Goal: Information Seeking & Learning: Check status

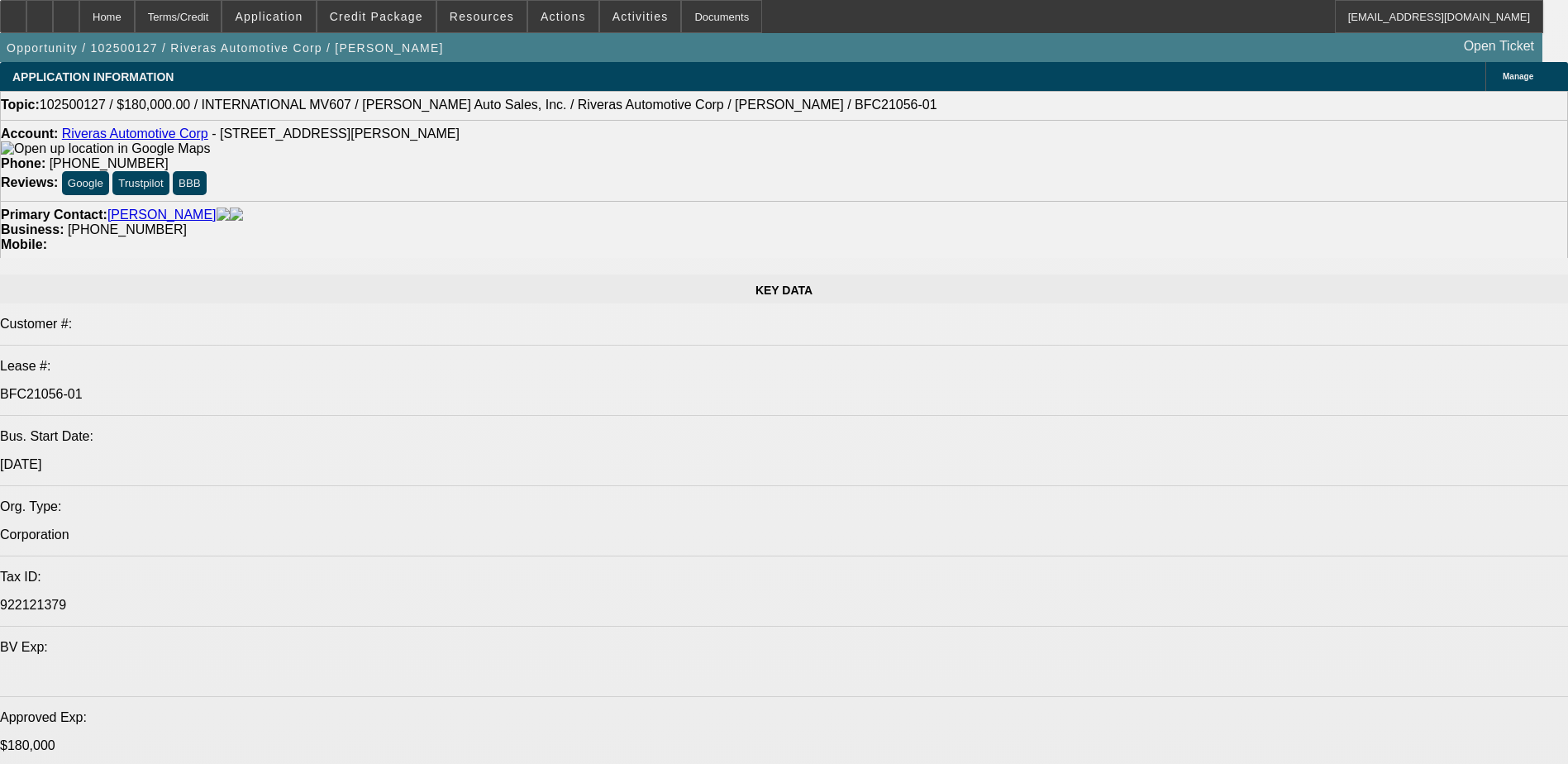
select select "0"
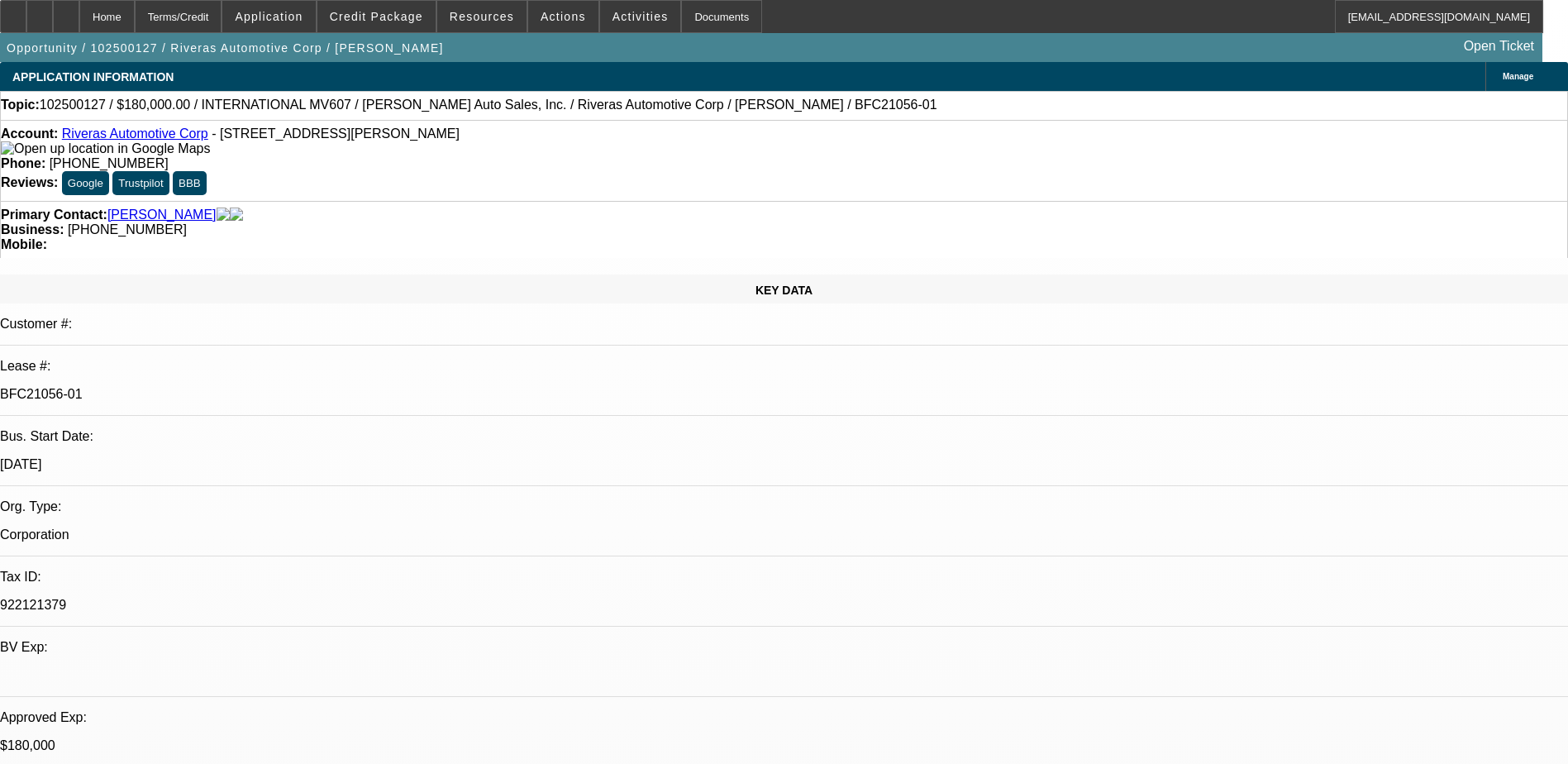
select select "0"
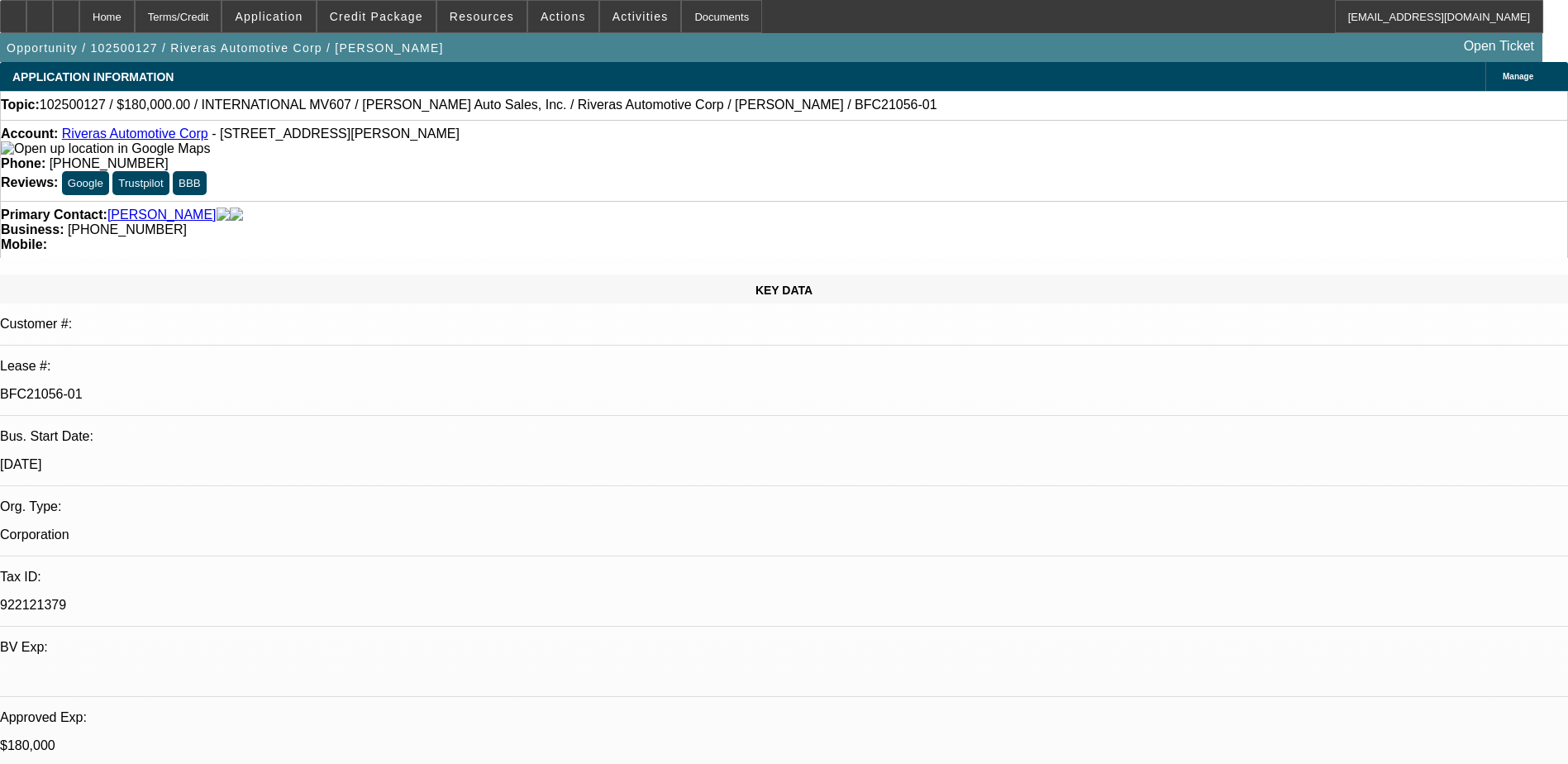
select select "1"
select select "2"
select select "6"
select select "1"
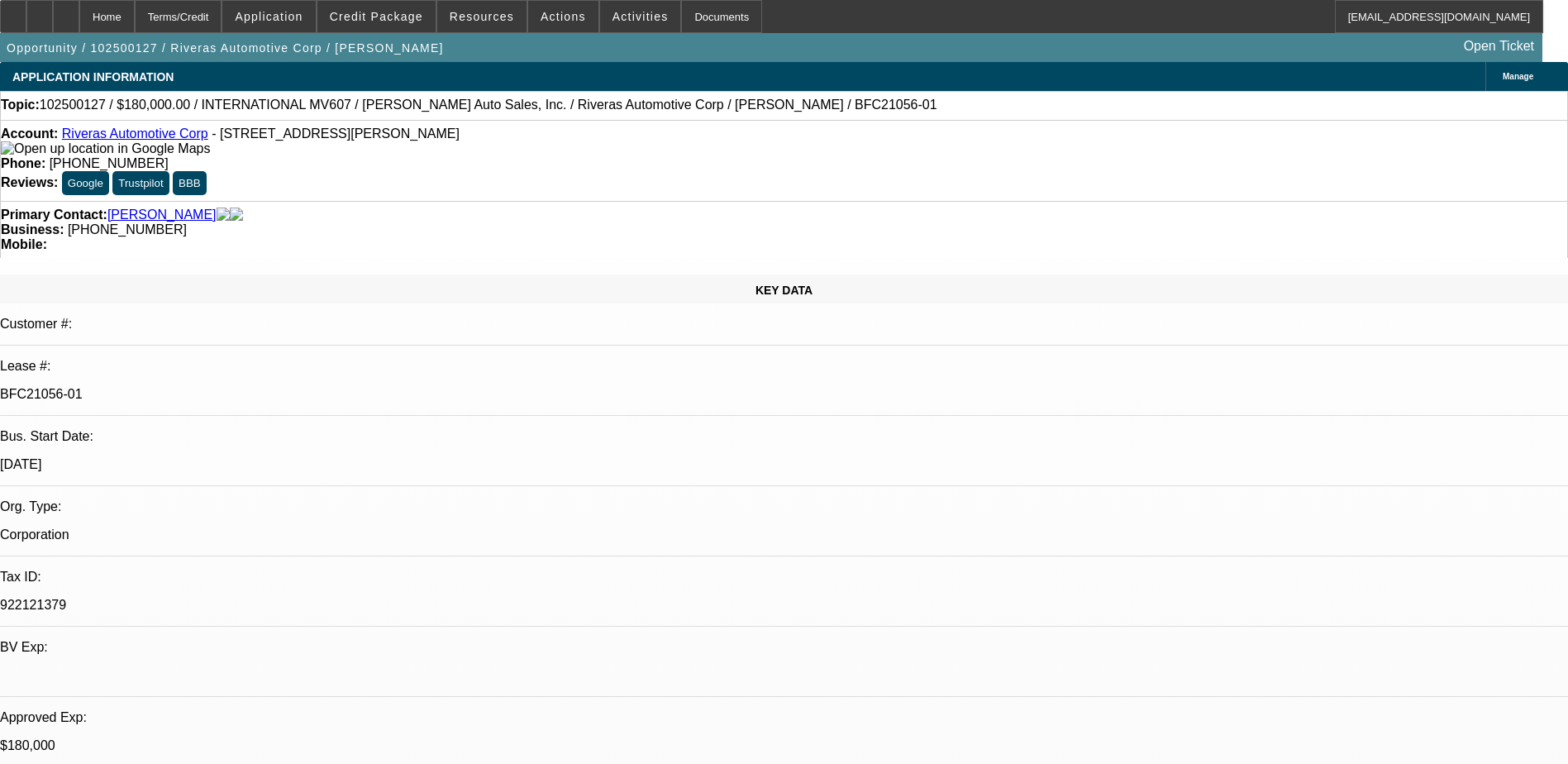
select select "6"
drag, startPoint x: 1269, startPoint y: 560, endPoint x: 1367, endPoint y: 569, distance: 98.4
drag, startPoint x: 1217, startPoint y: 562, endPoint x: 1312, endPoint y: 562, distance: 95.0
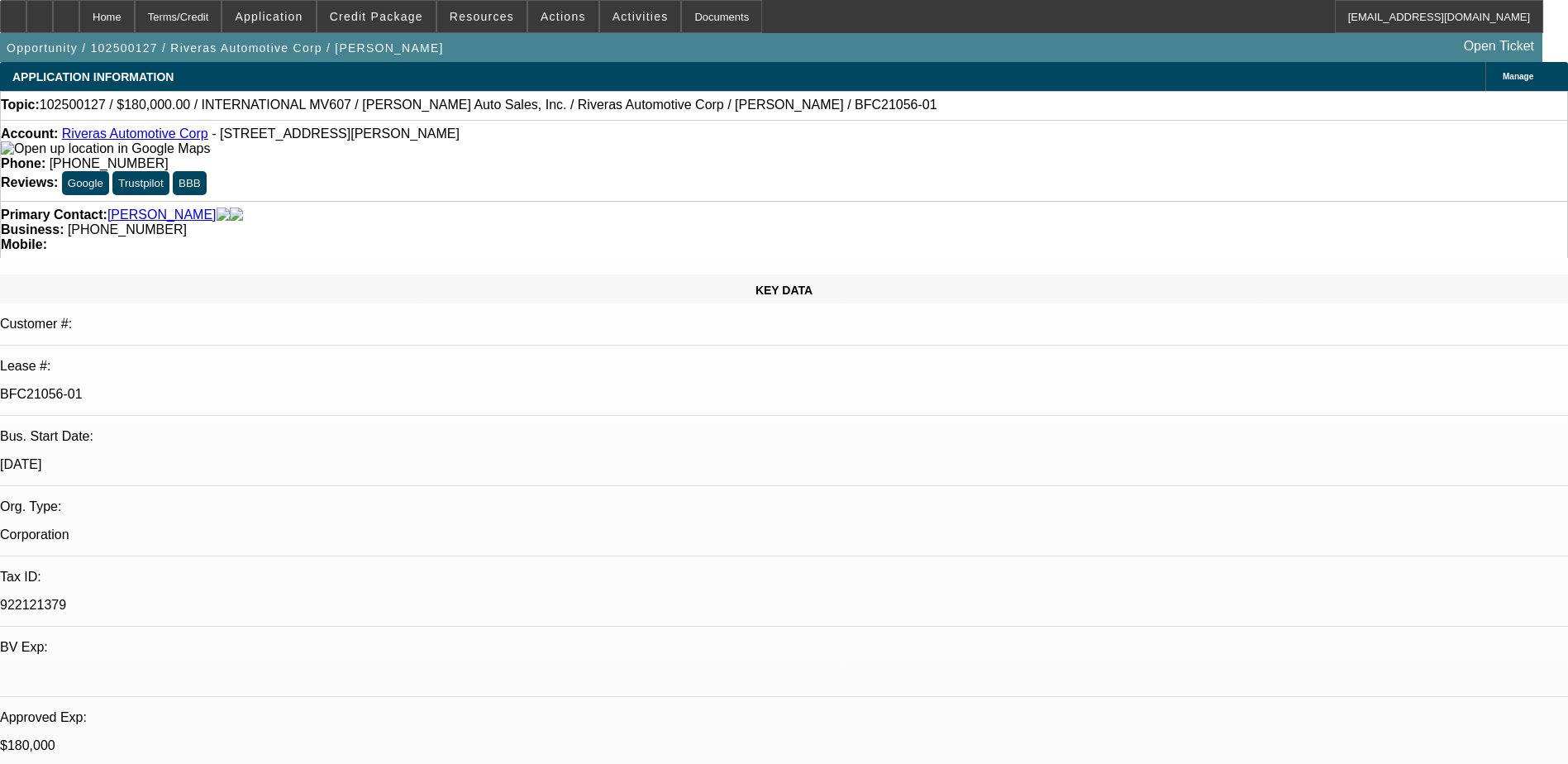
drag, startPoint x: 1312, startPoint y: 562, endPoint x: 1255, endPoint y: 556, distance: 57.3
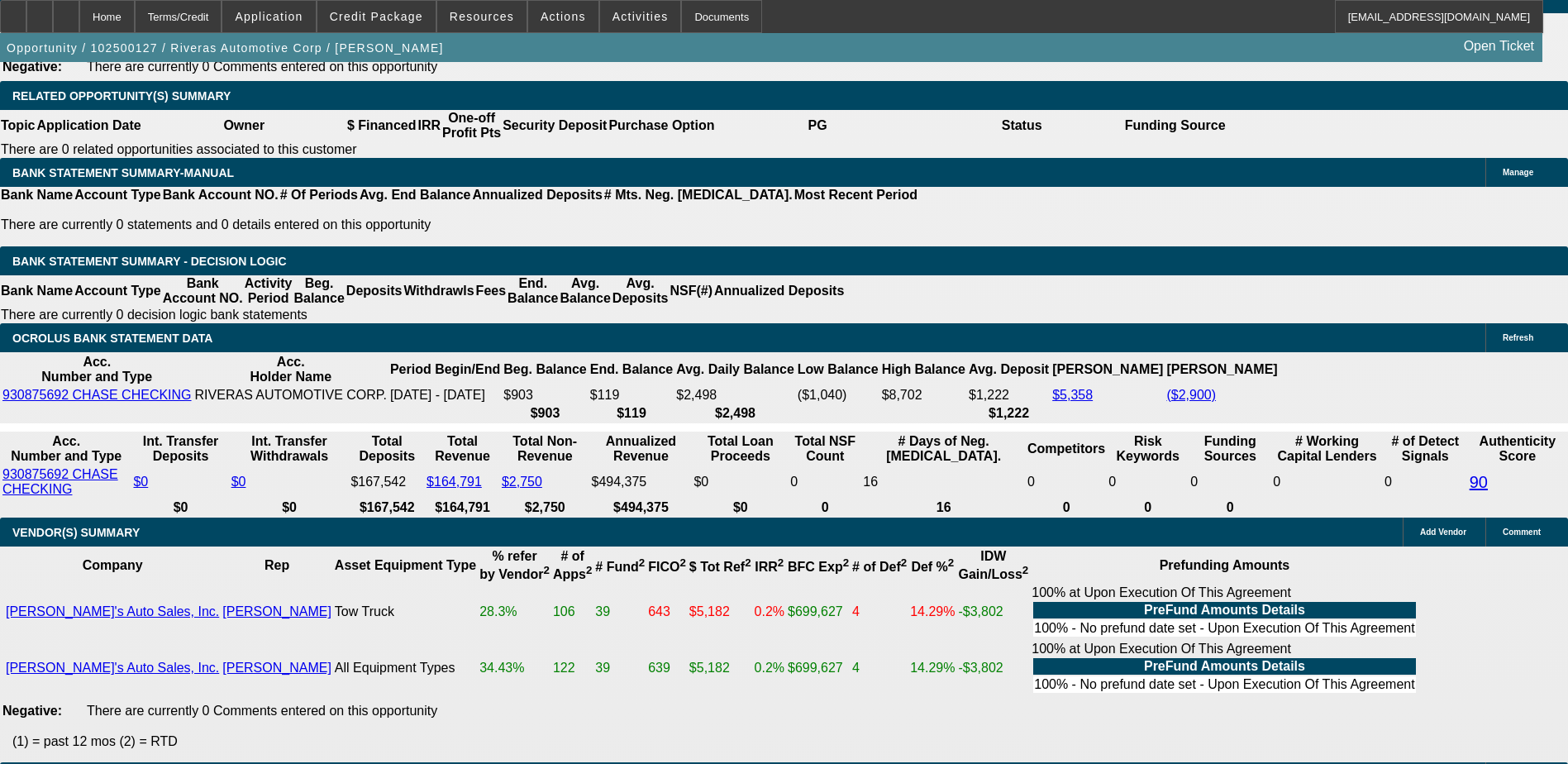
scroll to position [2812, 0]
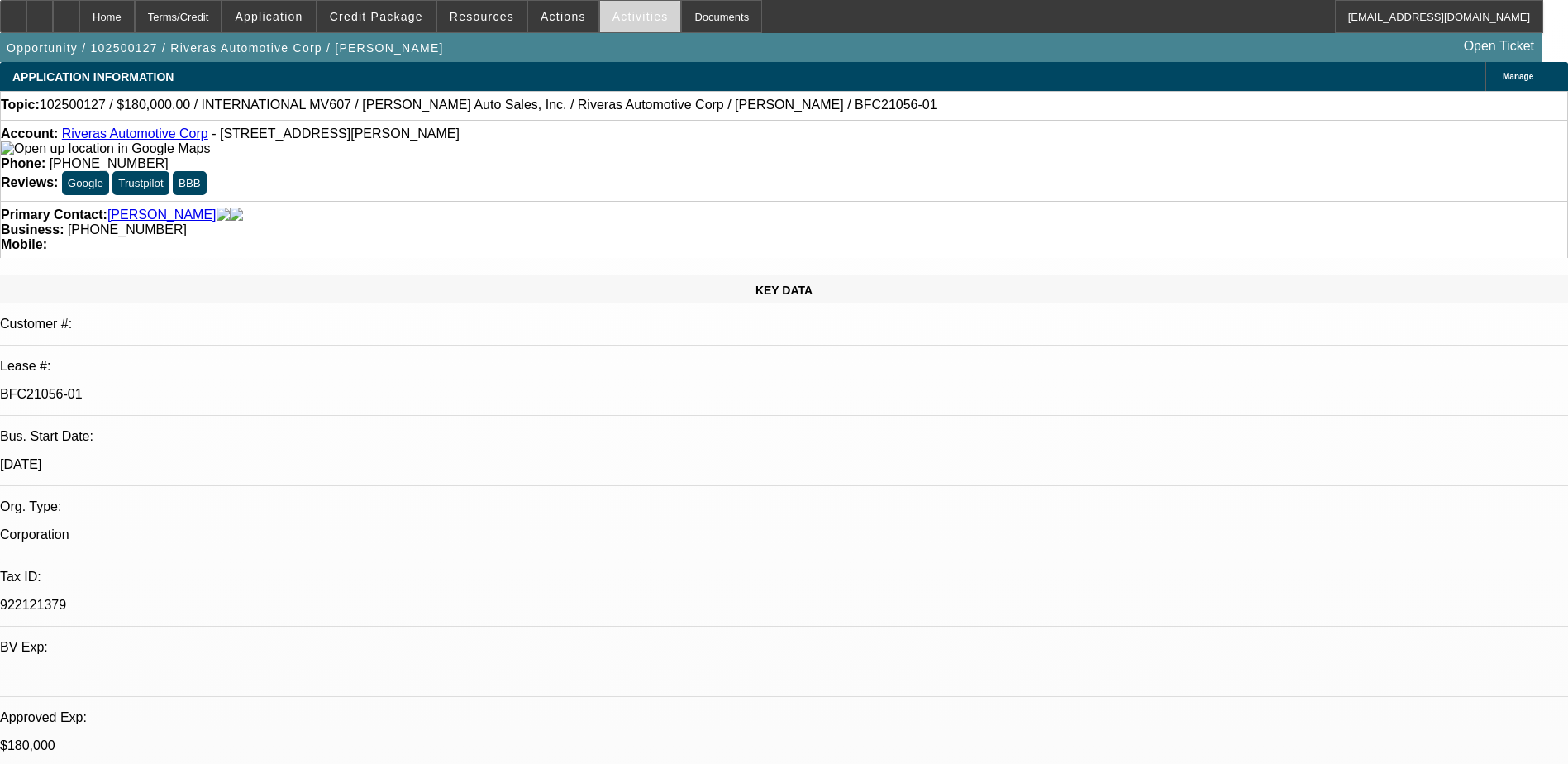
click at [625, 24] on span at bounding box center [641, 17] width 81 height 39
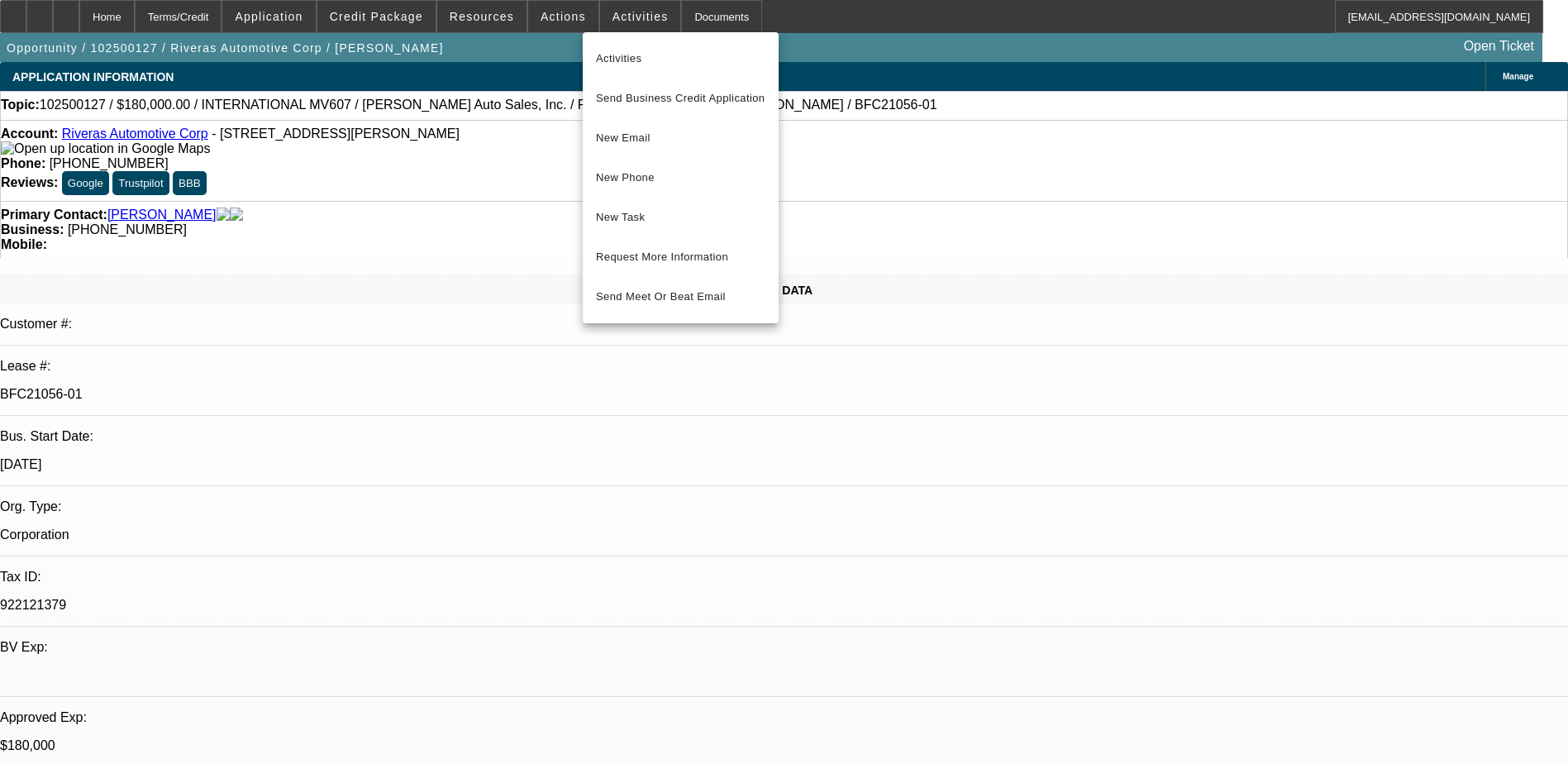
click at [550, 30] on div at bounding box center [784, 382] width 1568 height 764
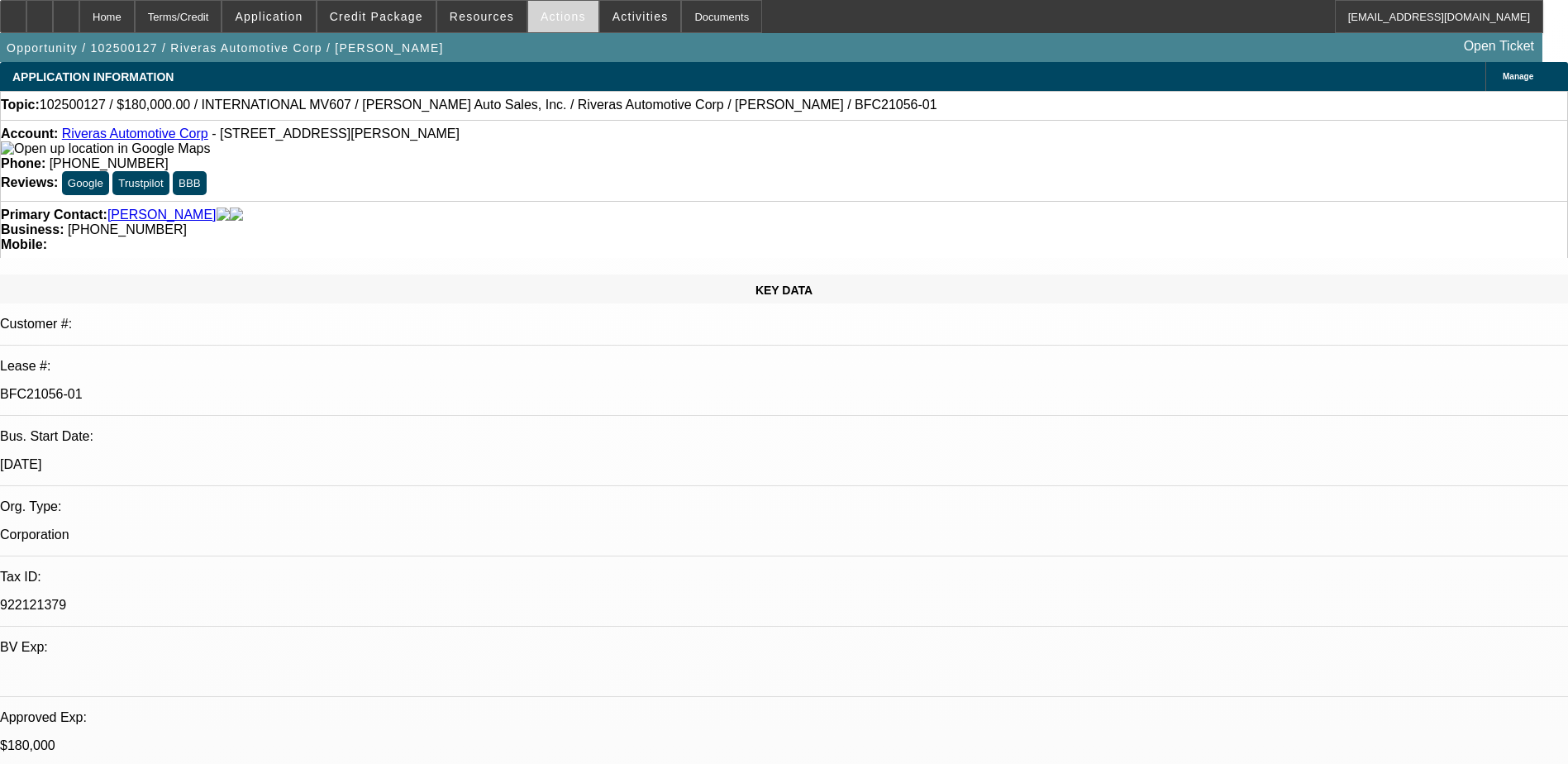
click at [549, 16] on span "Actions" at bounding box center [564, 16] width 45 height 13
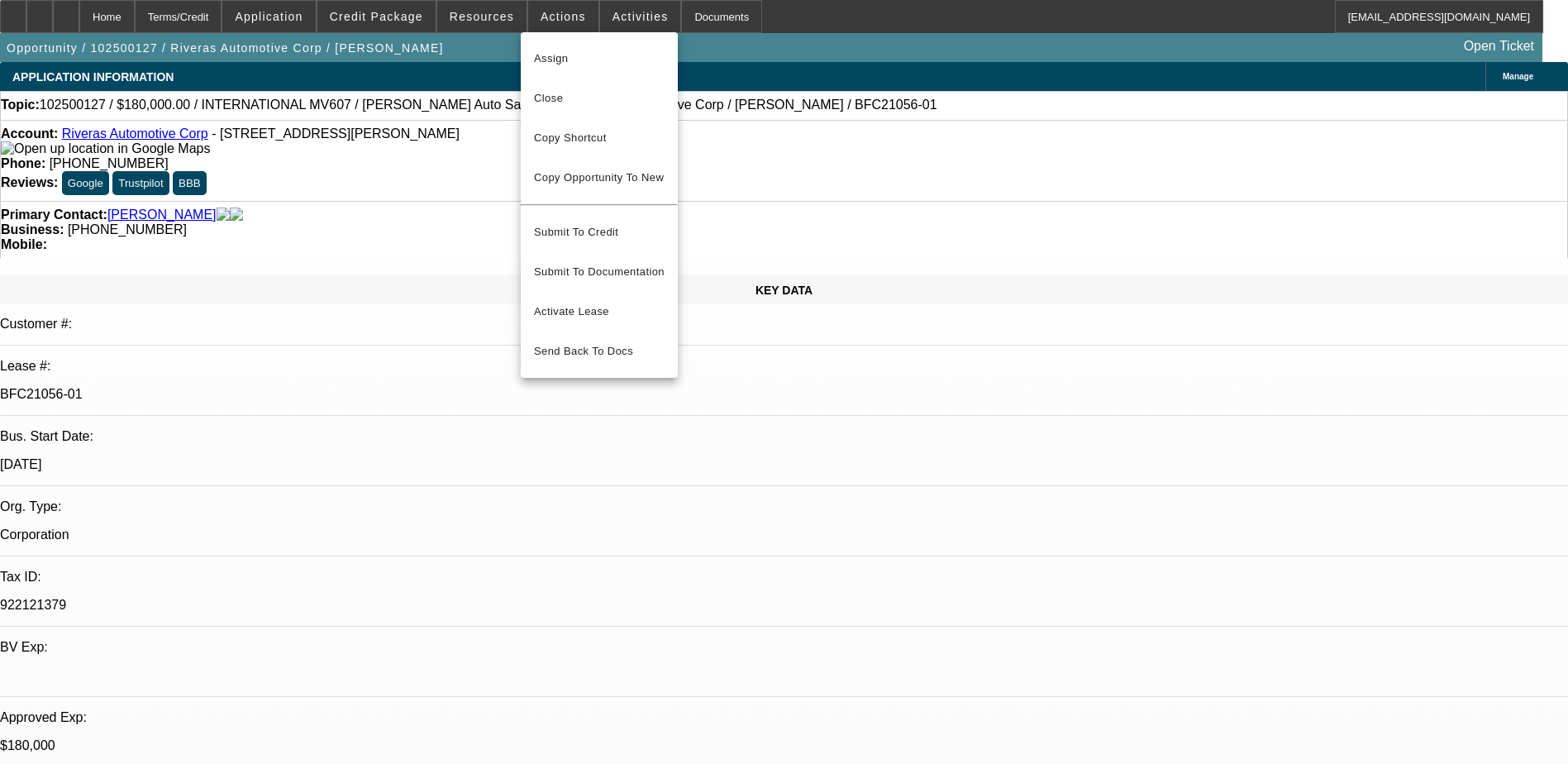
click at [499, 25] on div at bounding box center [784, 382] width 1568 height 764
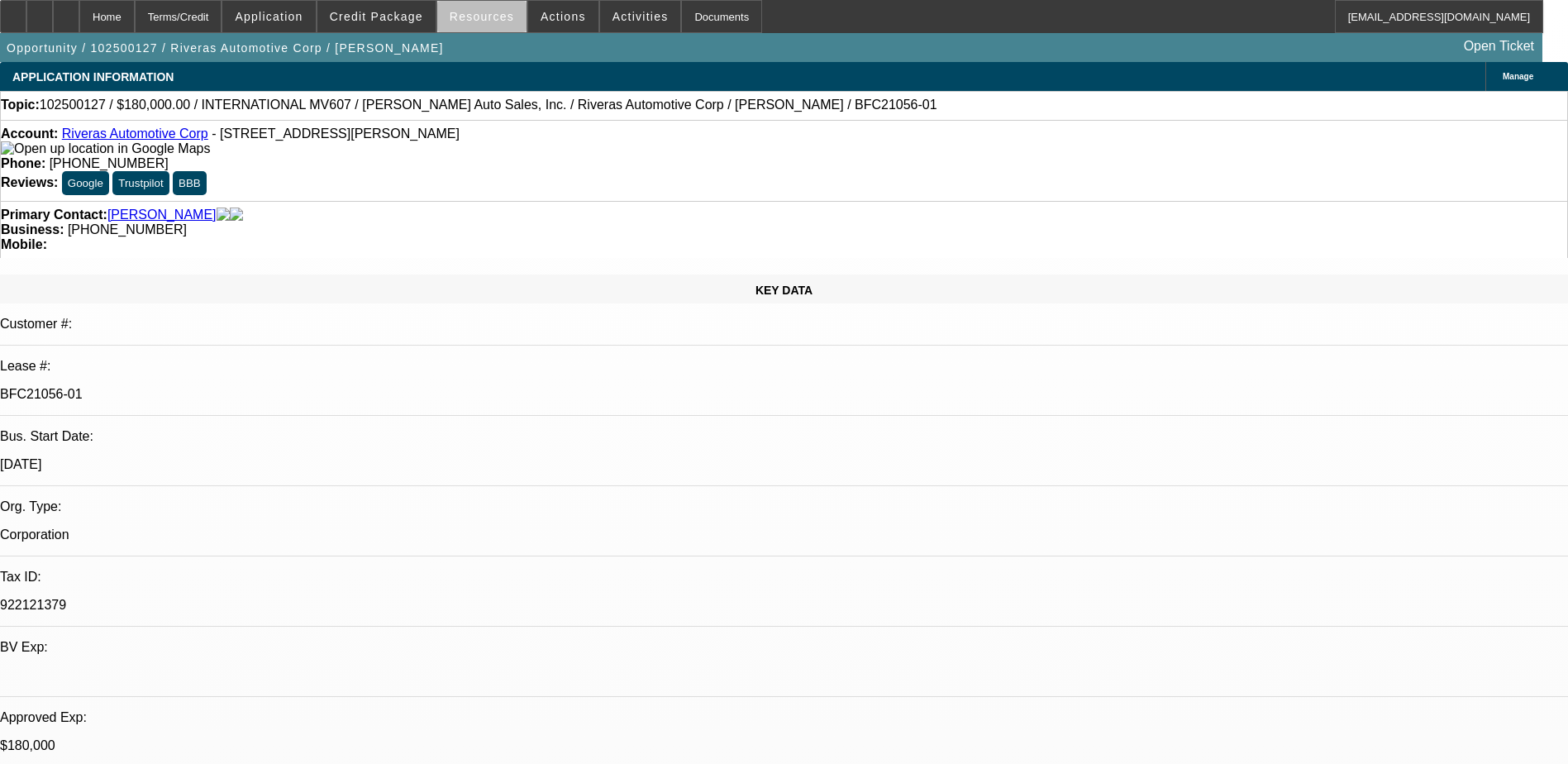
click at [494, 24] on span at bounding box center [482, 17] width 90 height 39
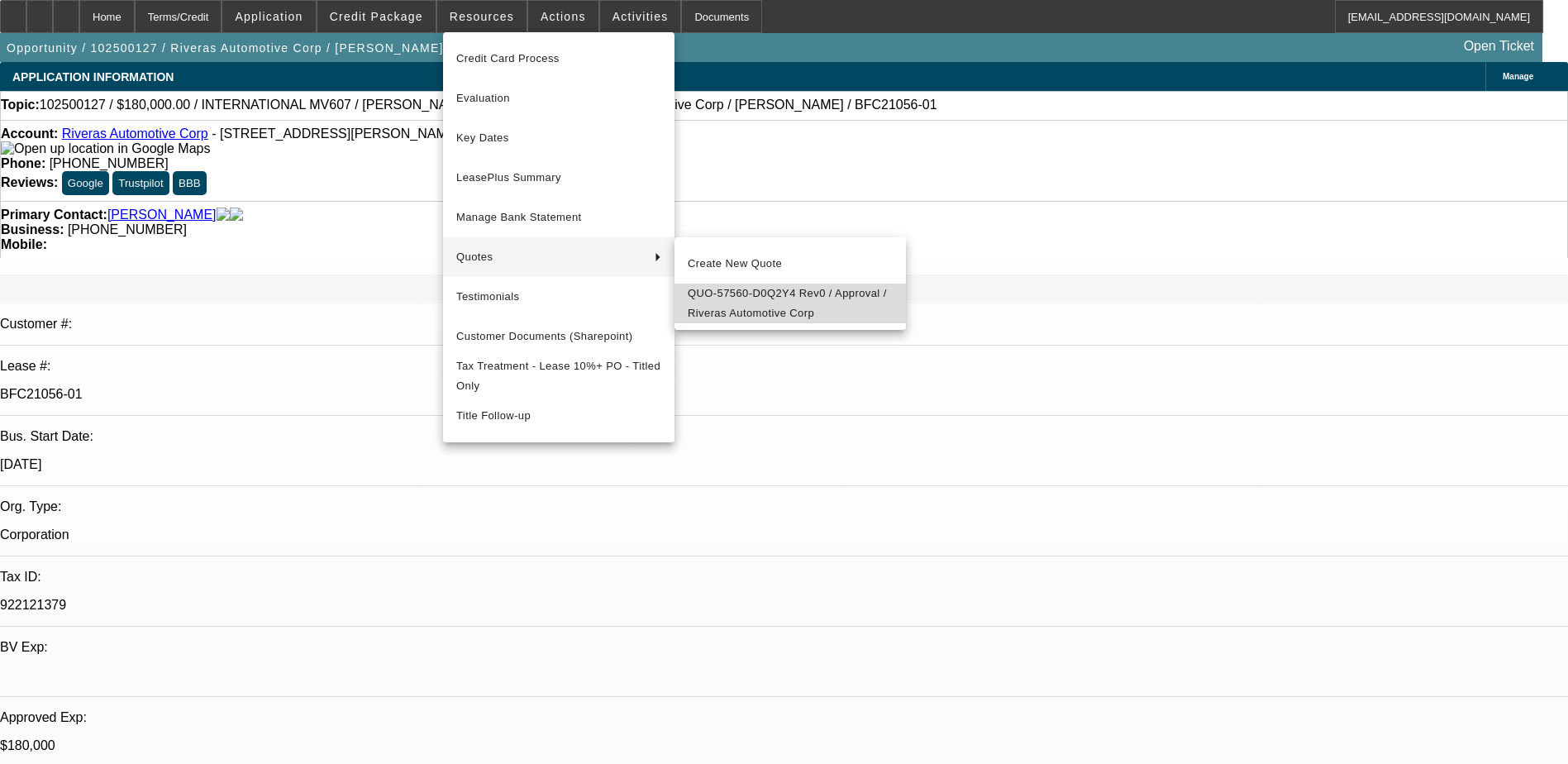
click at [751, 302] on span "QUO-57560-D0Q2Y4 Rev0 / Approval / Riveras Automotive Corp" at bounding box center [790, 304] width 205 height 39
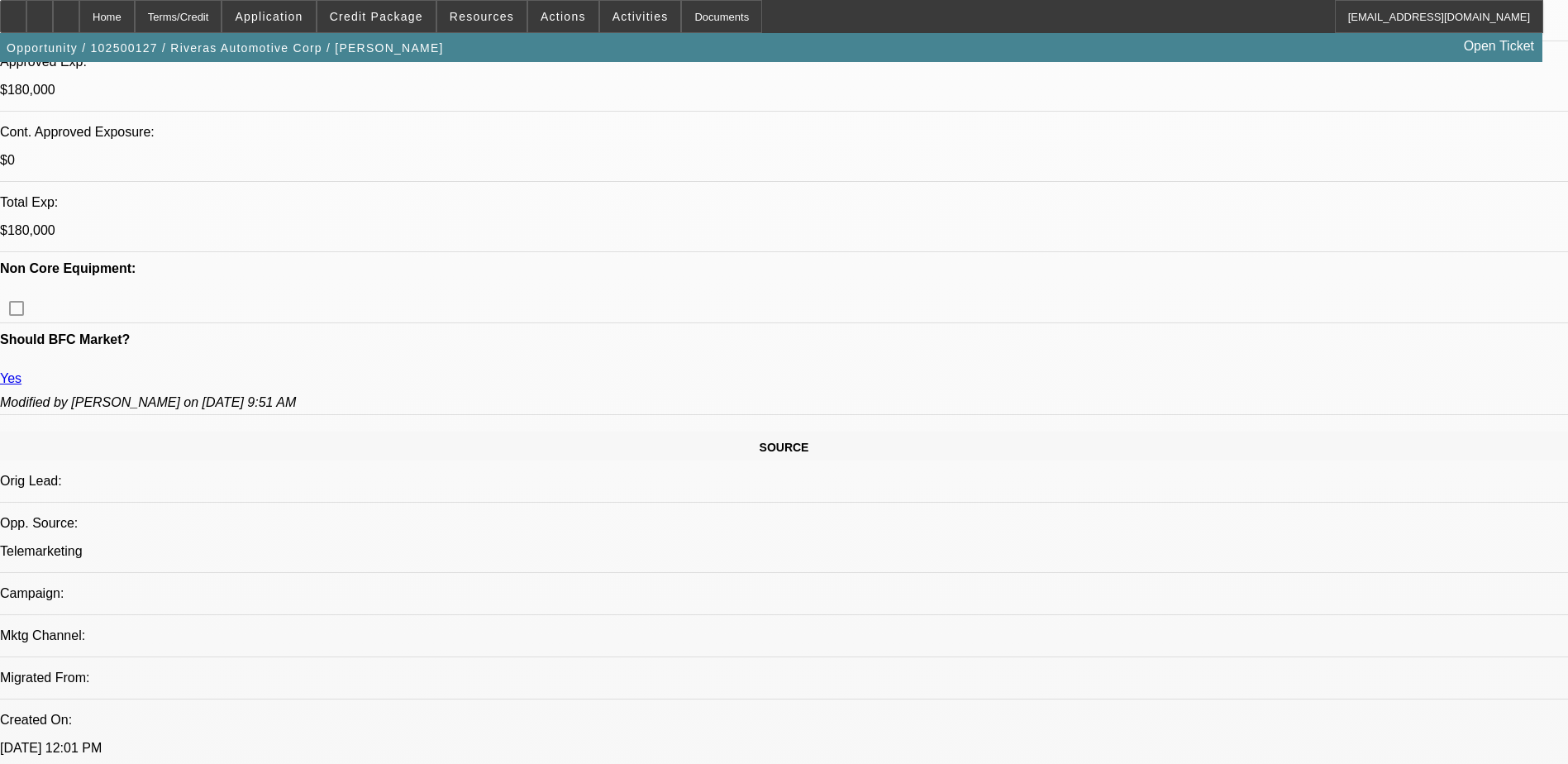
scroll to position [496, 0]
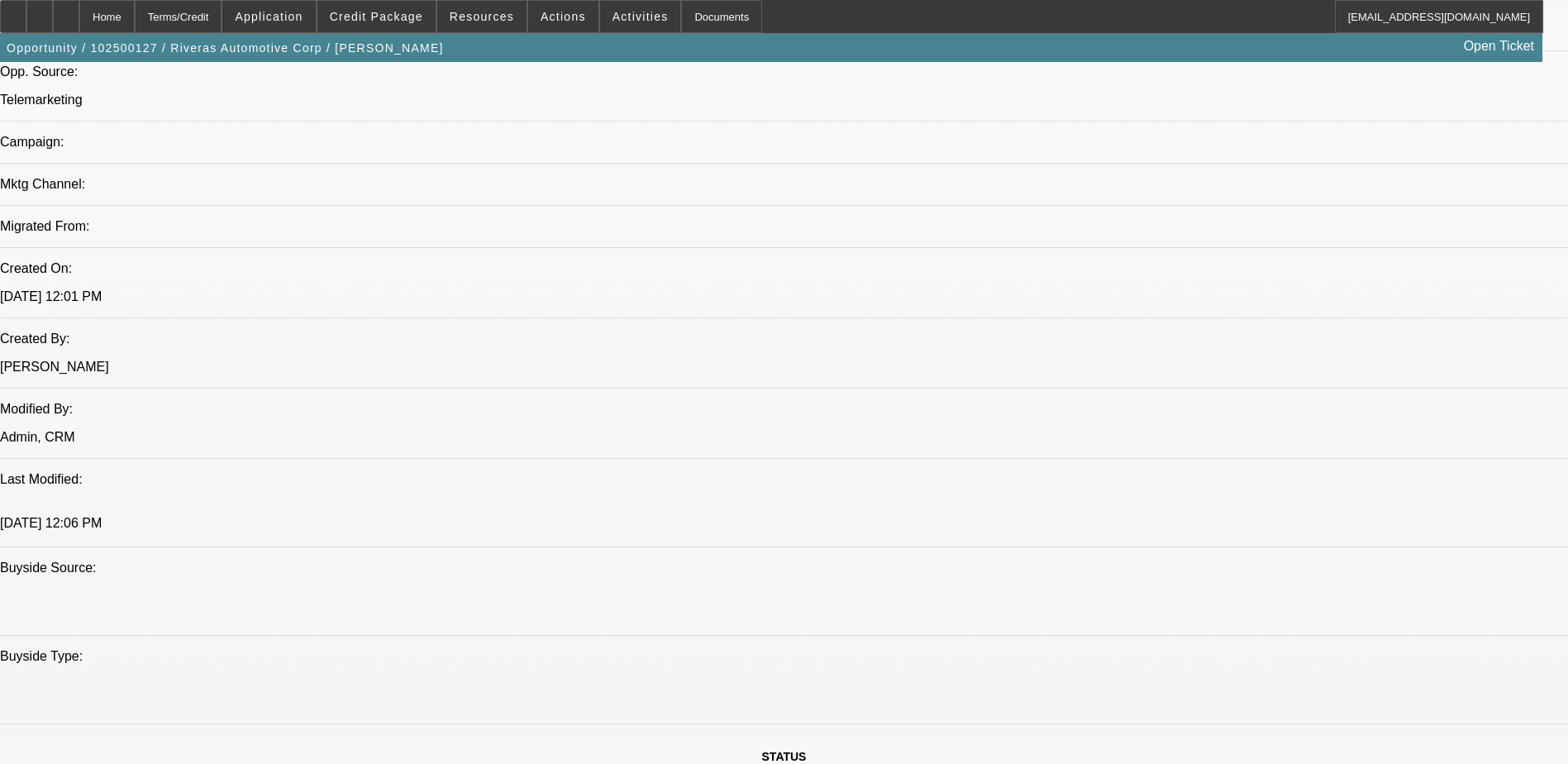
scroll to position [1240, 0]
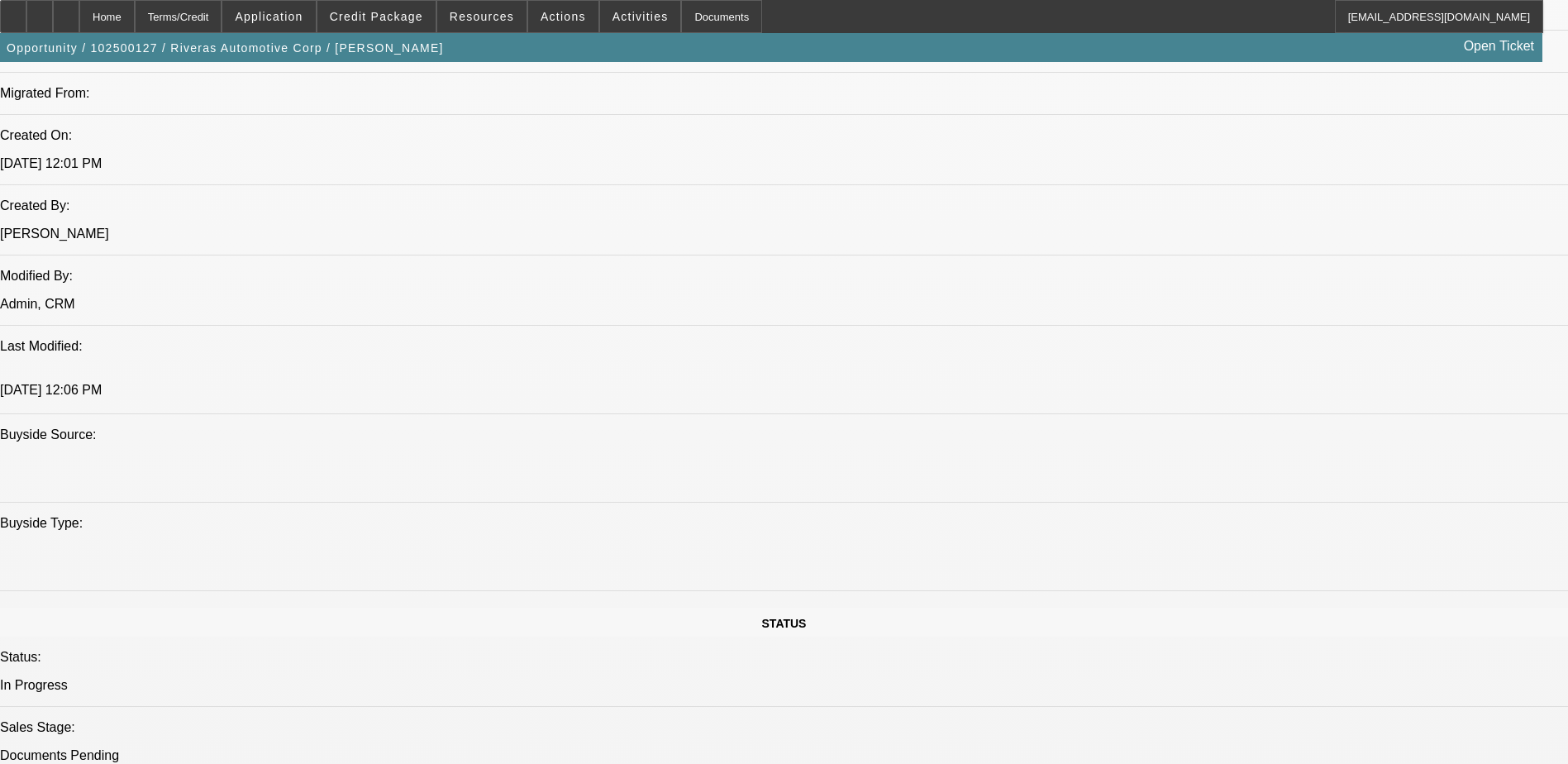
drag, startPoint x: 1172, startPoint y: 562, endPoint x: 1201, endPoint y: 573, distance: 31.0
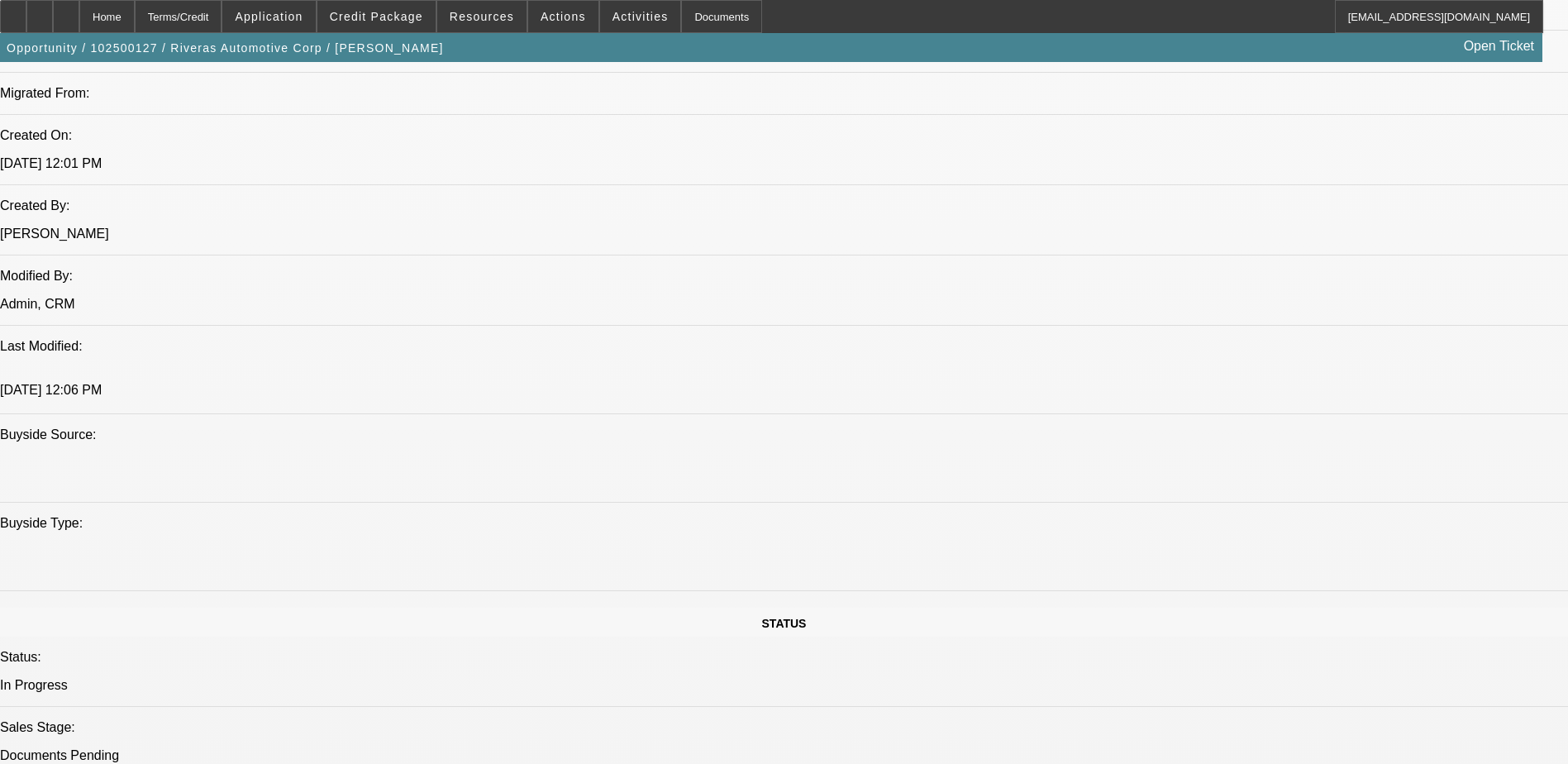
drag, startPoint x: 1212, startPoint y: 566, endPoint x: 1221, endPoint y: 577, distance: 14.2
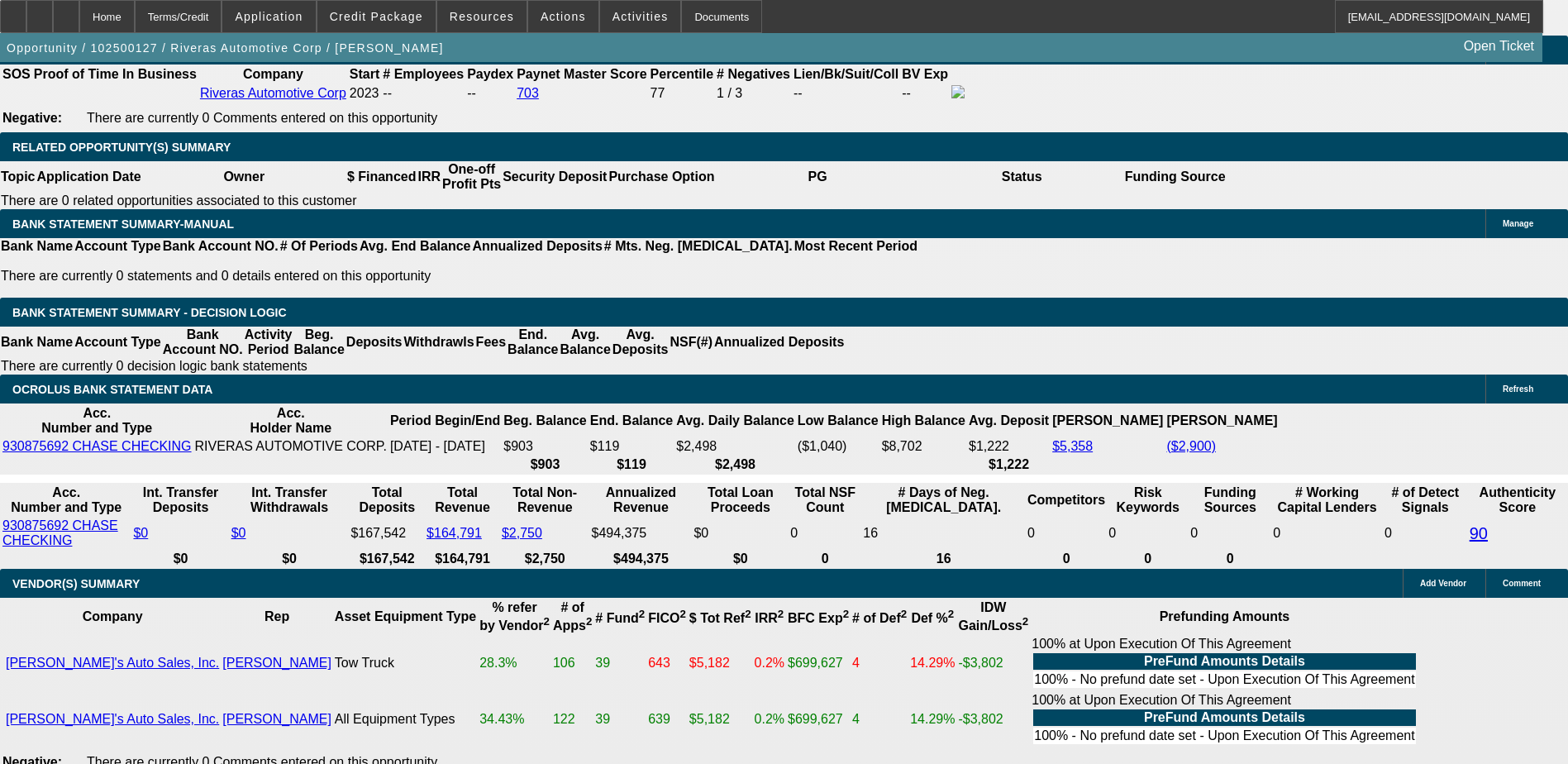
scroll to position [2812, 0]
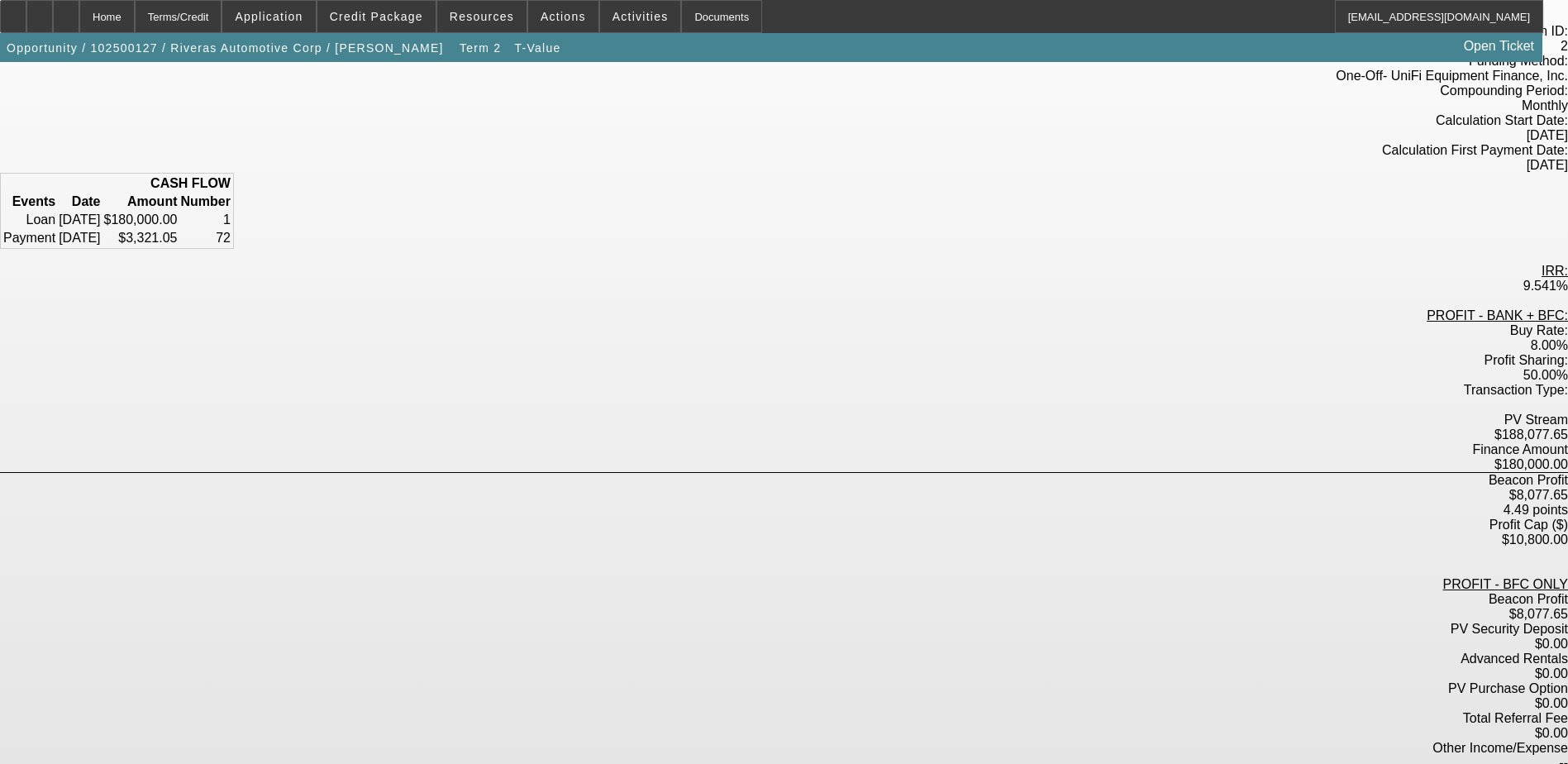
scroll to position [136, 0]
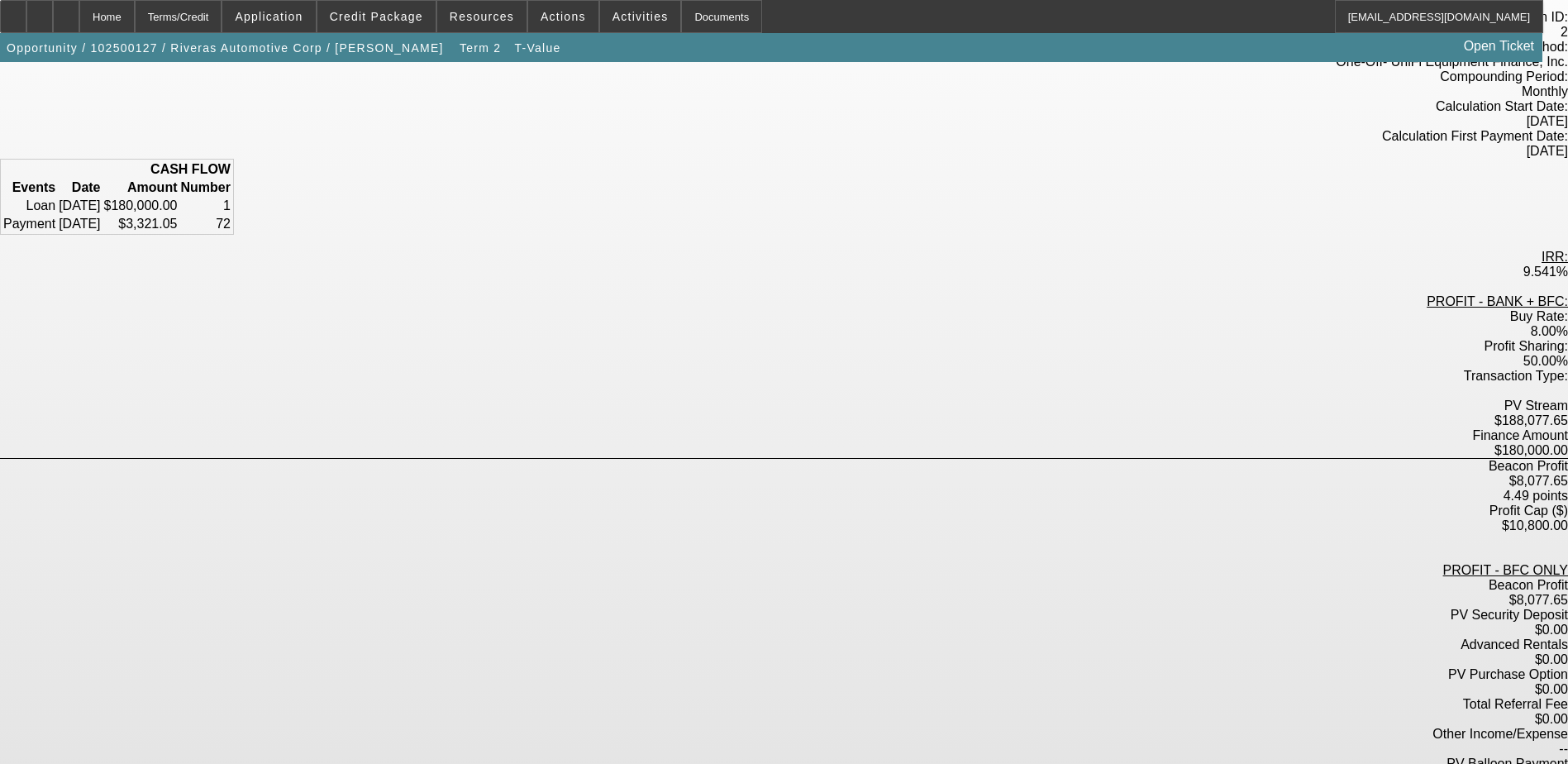
drag, startPoint x: 768, startPoint y: 363, endPoint x: 879, endPoint y: 355, distance: 111.3
click at [879, 459] on div "Beacon Profit $8,077.65 4.49 points" at bounding box center [784, 481] width 1568 height 44
drag, startPoint x: 879, startPoint y: 355, endPoint x: 1031, endPoint y: 330, distance: 154.0
click at [1034, 398] on div "PV Stream $188,077.65" at bounding box center [784, 413] width 1568 height 30
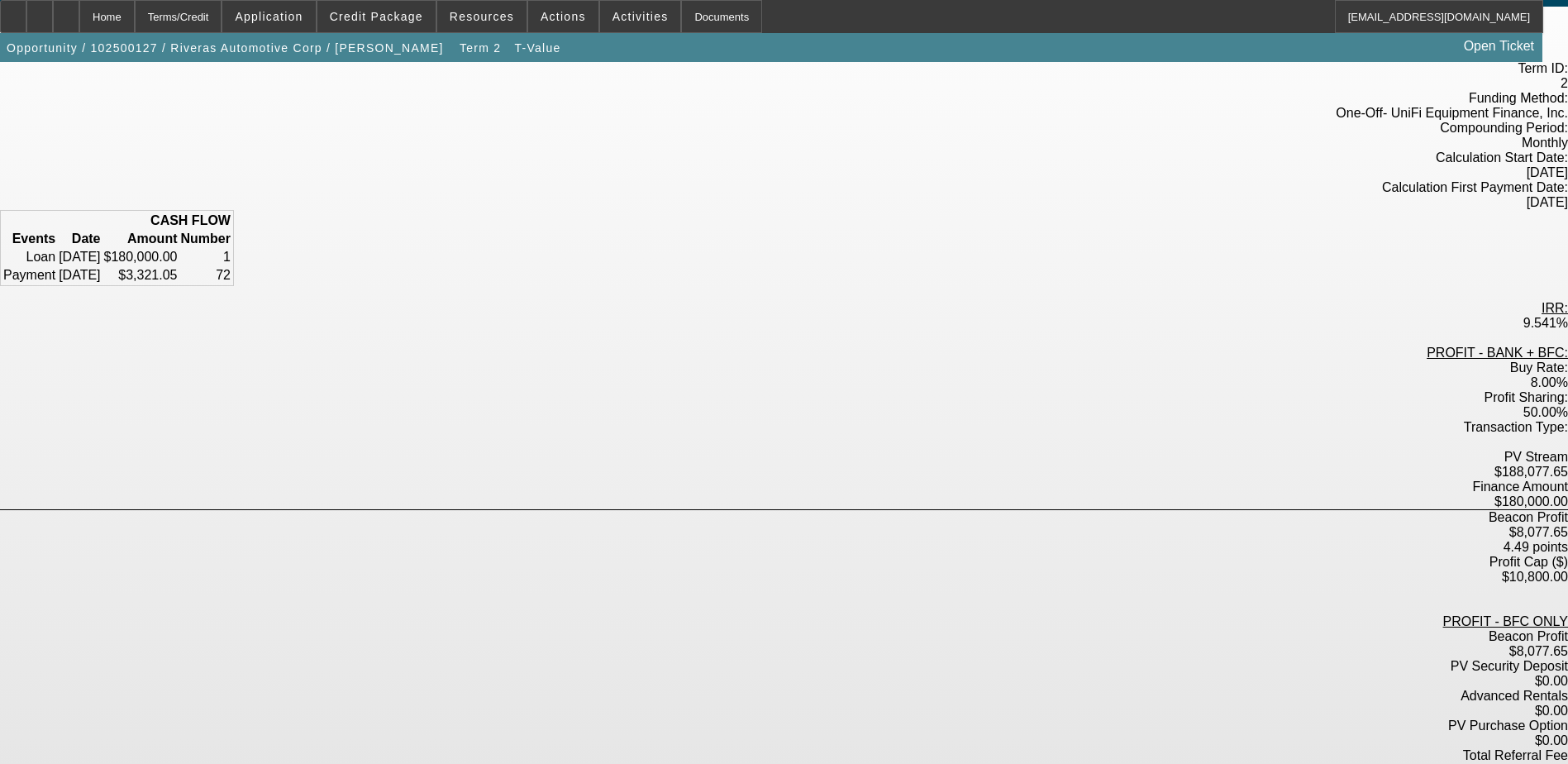
scroll to position [0, 0]
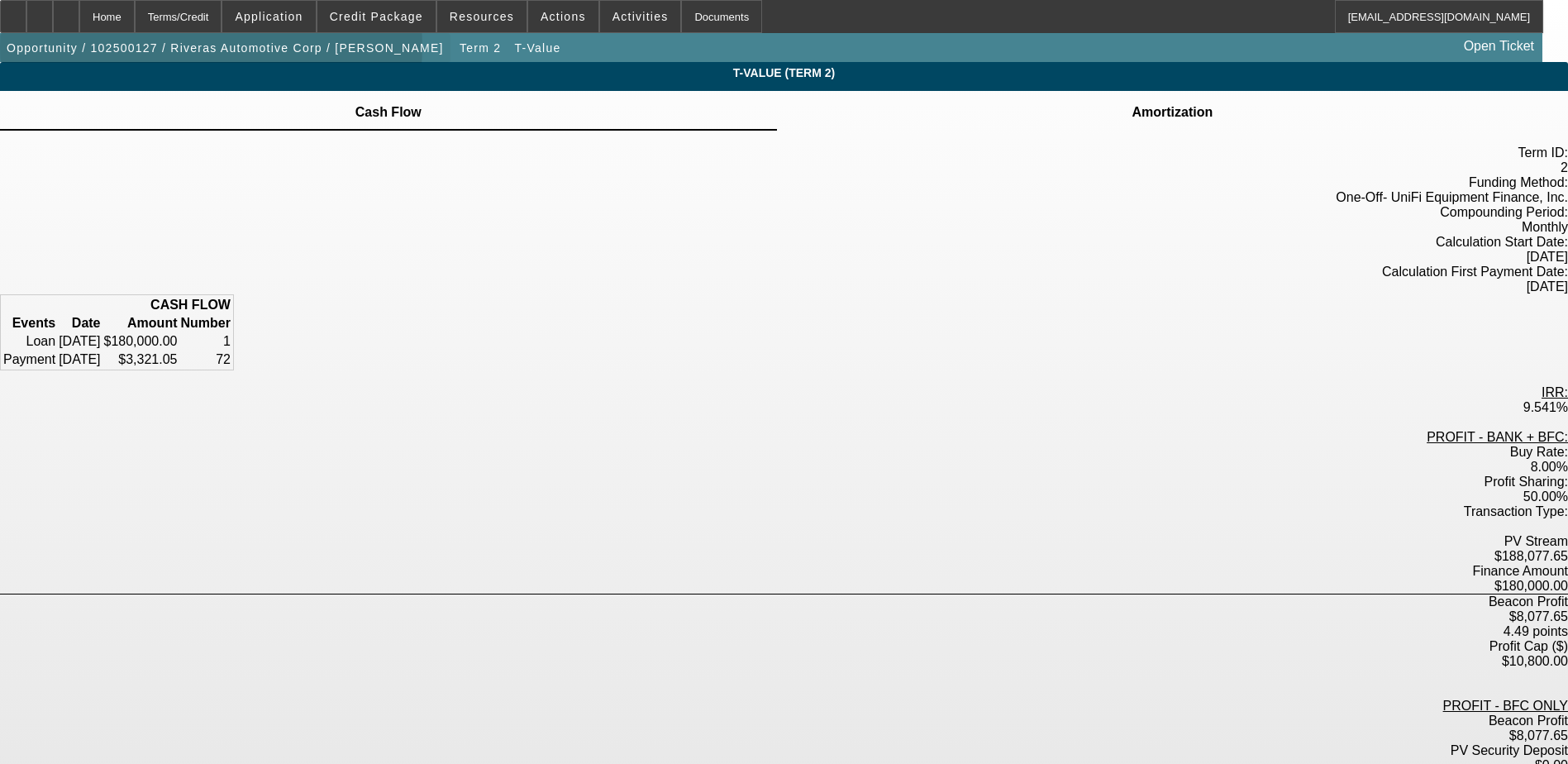
drag, startPoint x: 223, startPoint y: 50, endPoint x: 255, endPoint y: 69, distance: 37.2
click at [221, 50] on span "Opportunity / 102500127 / Riveras Automotive Corp / Rivera, Carlos" at bounding box center [226, 47] width 438 height 13
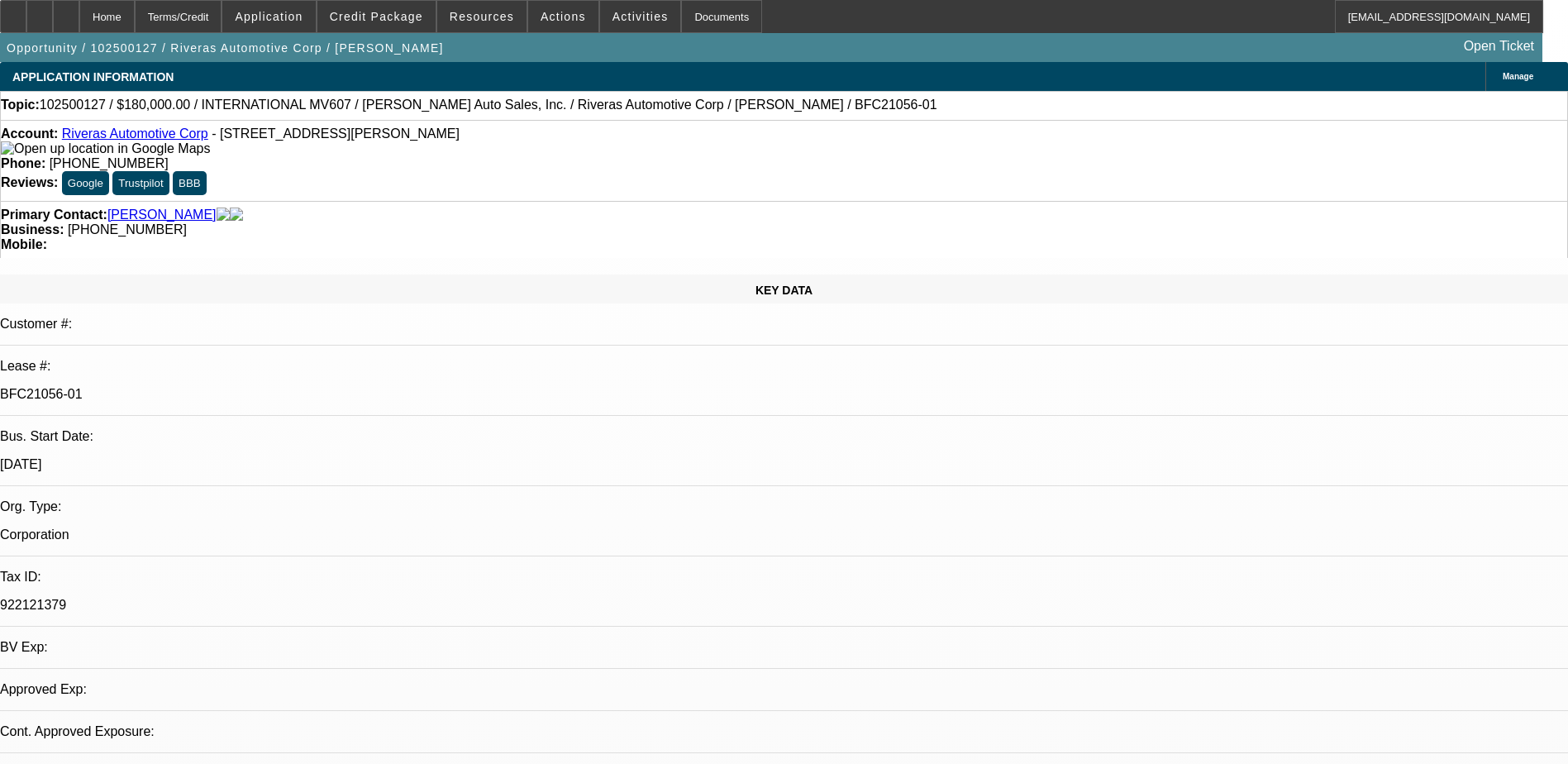
select select "0"
select select "2"
select select "0"
select select "6"
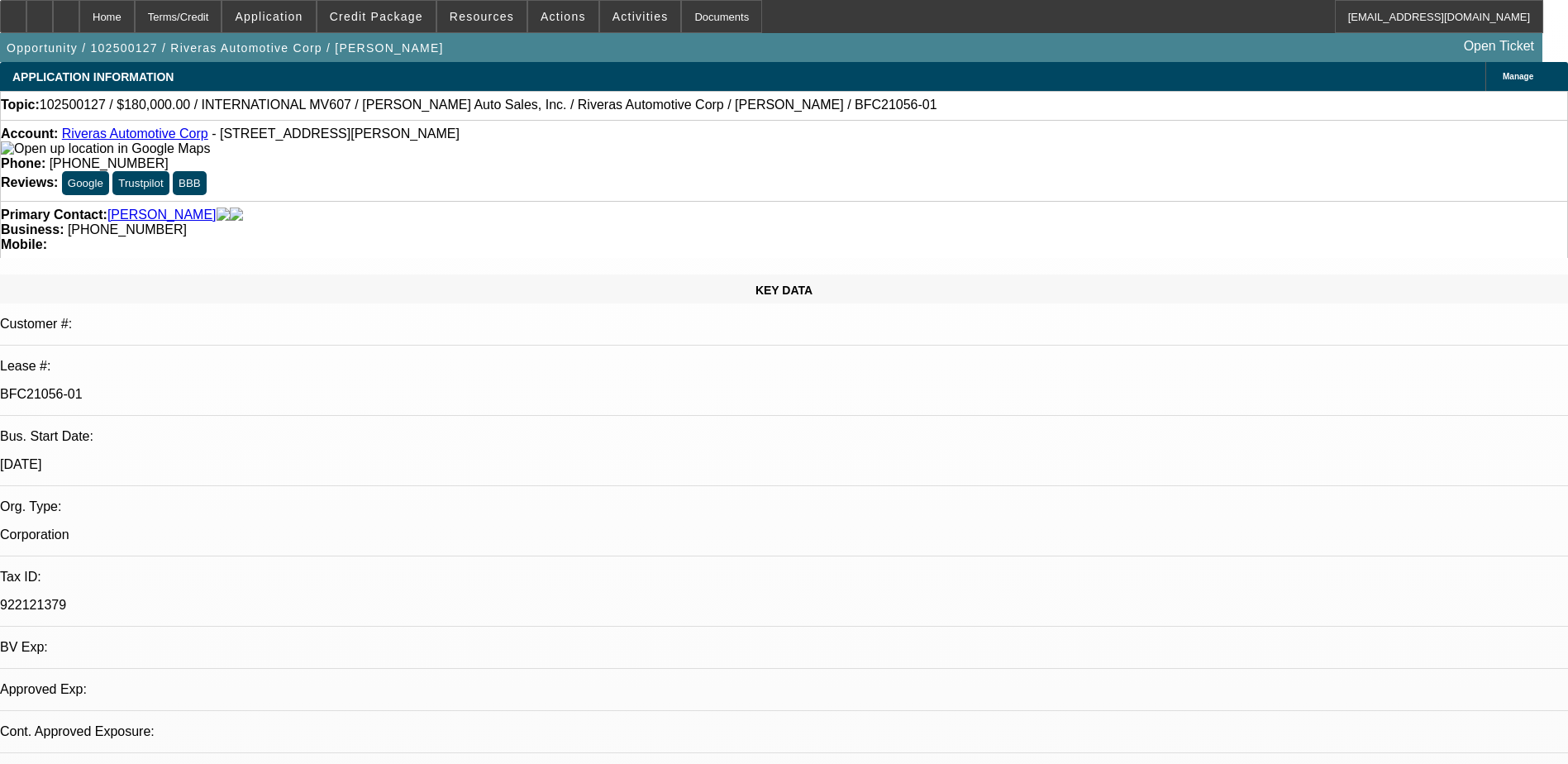
select select "0"
select select "6"
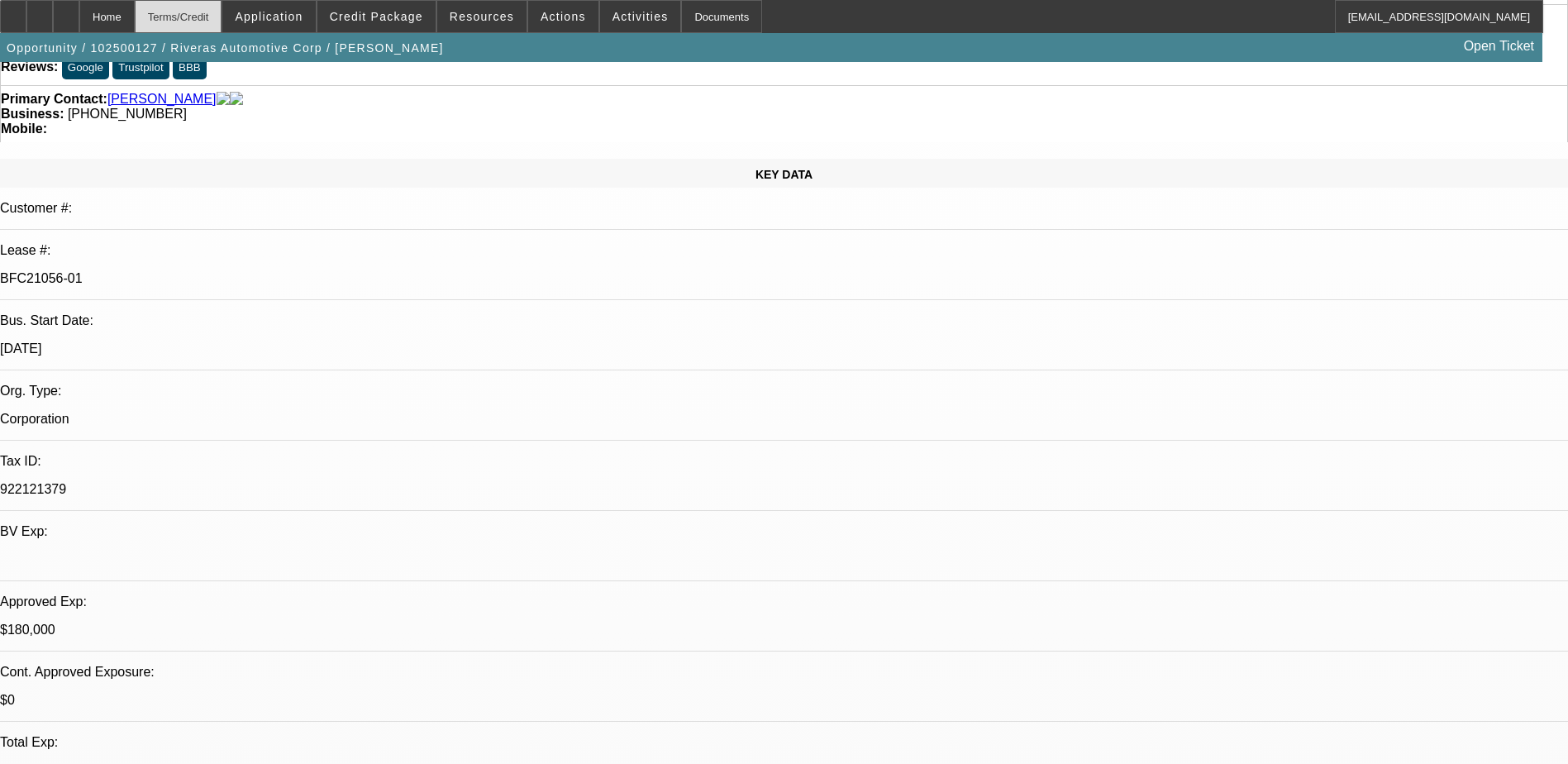
scroll to position [13, 0]
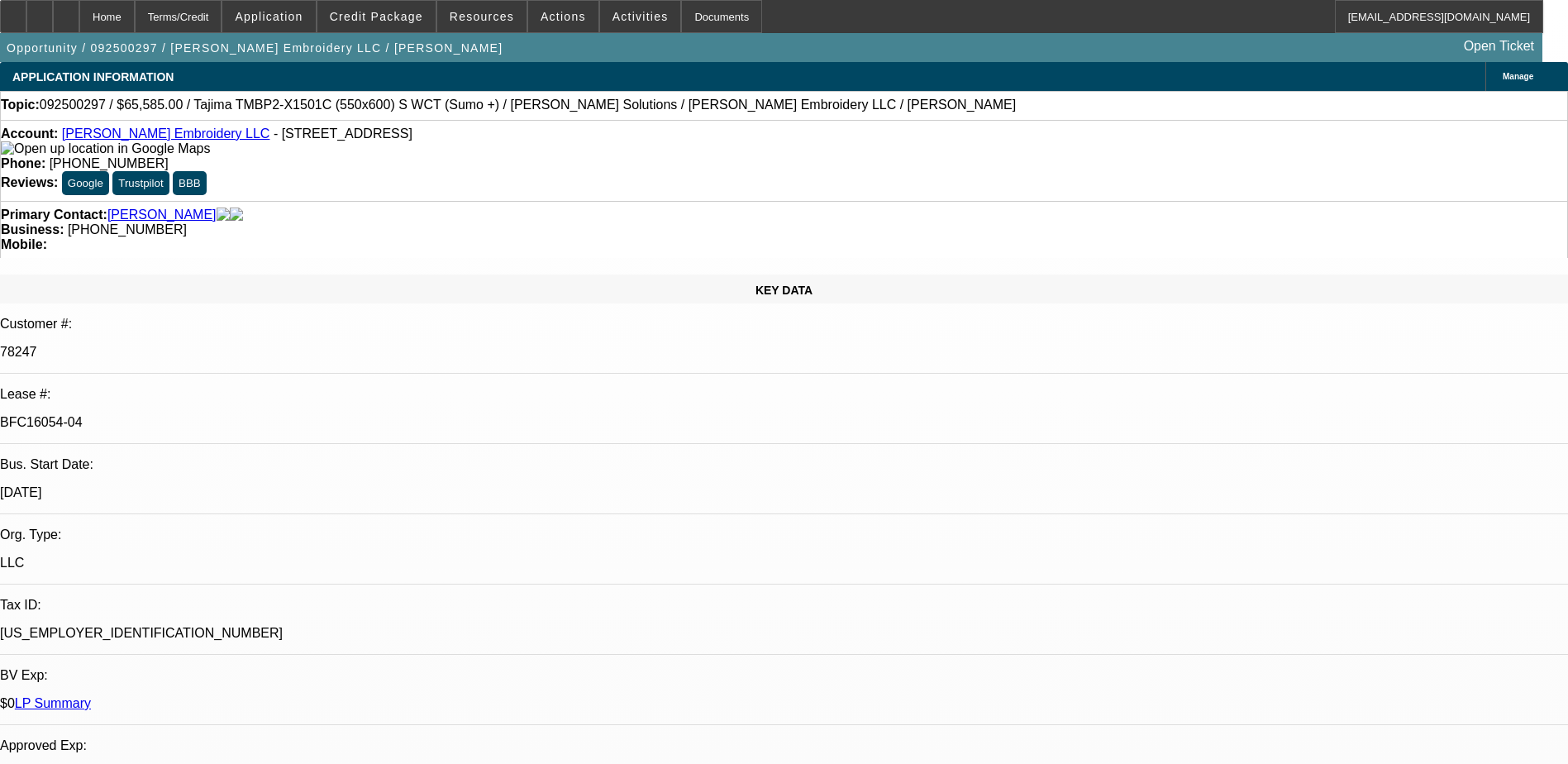
select select "0"
select select "2"
select select "0"
select select "2"
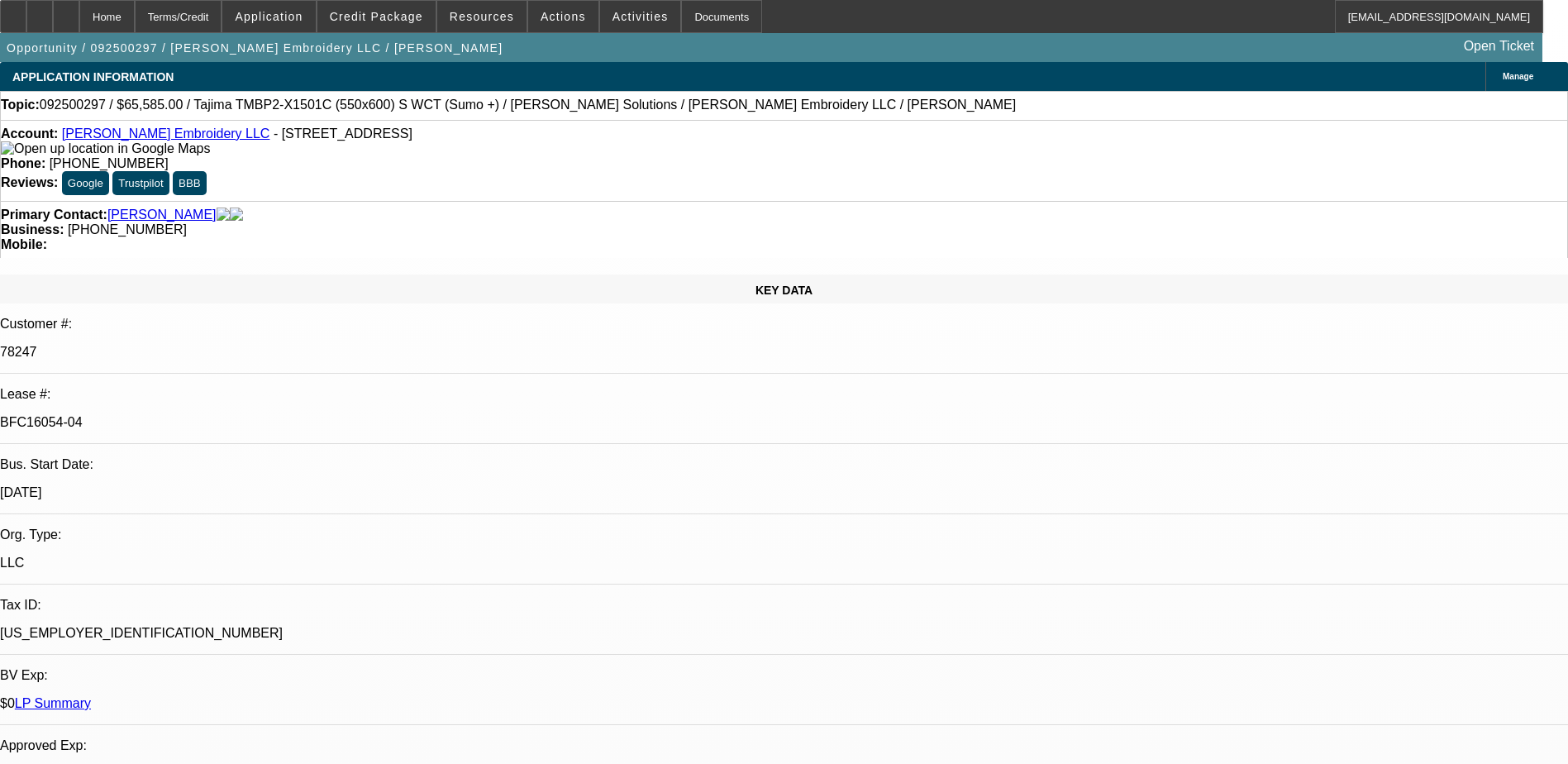
select select "0"
select select "2"
select select "0"
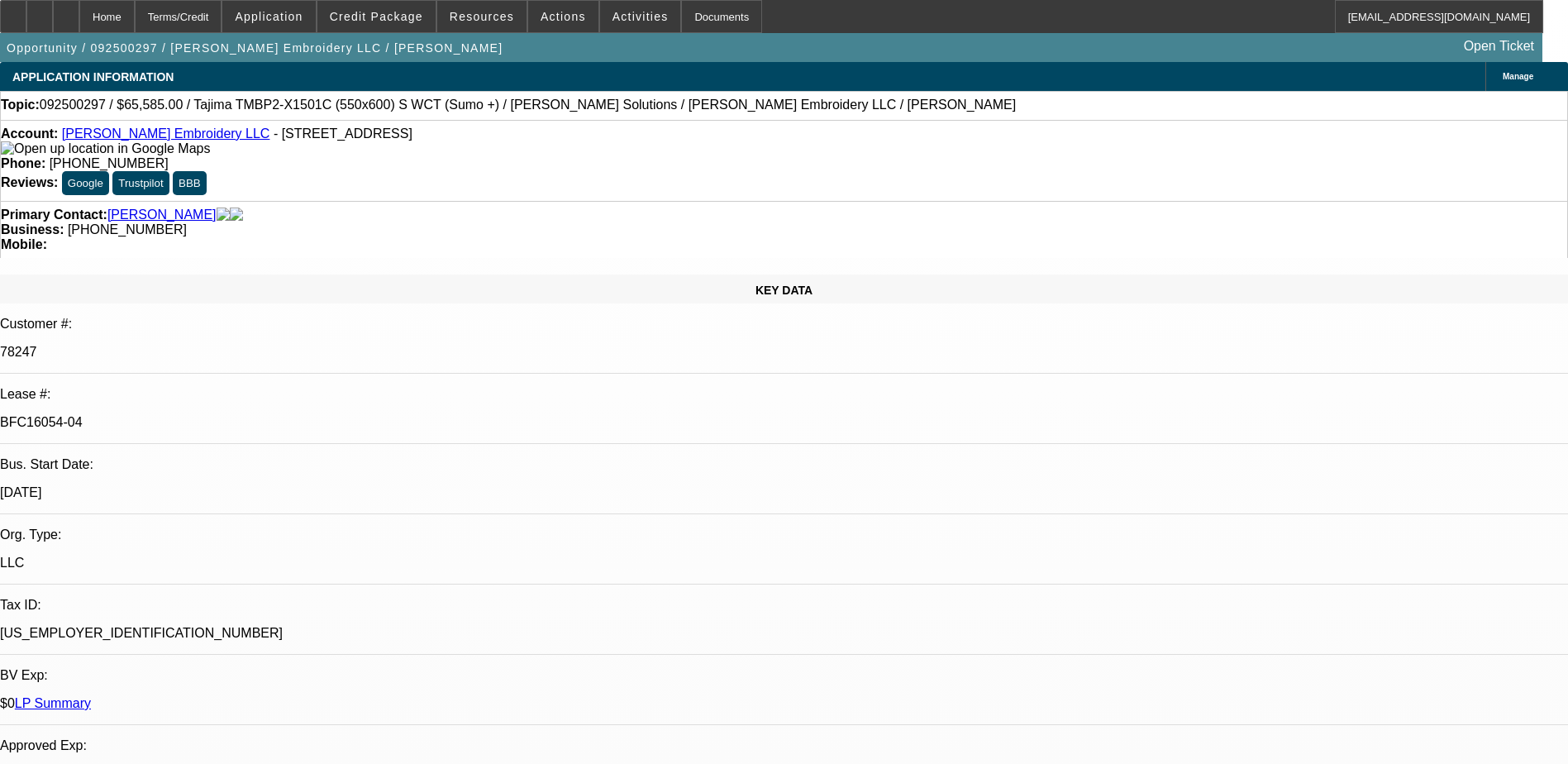
select select "2"
select select "0"
select select "1"
select select "2"
select select "6"
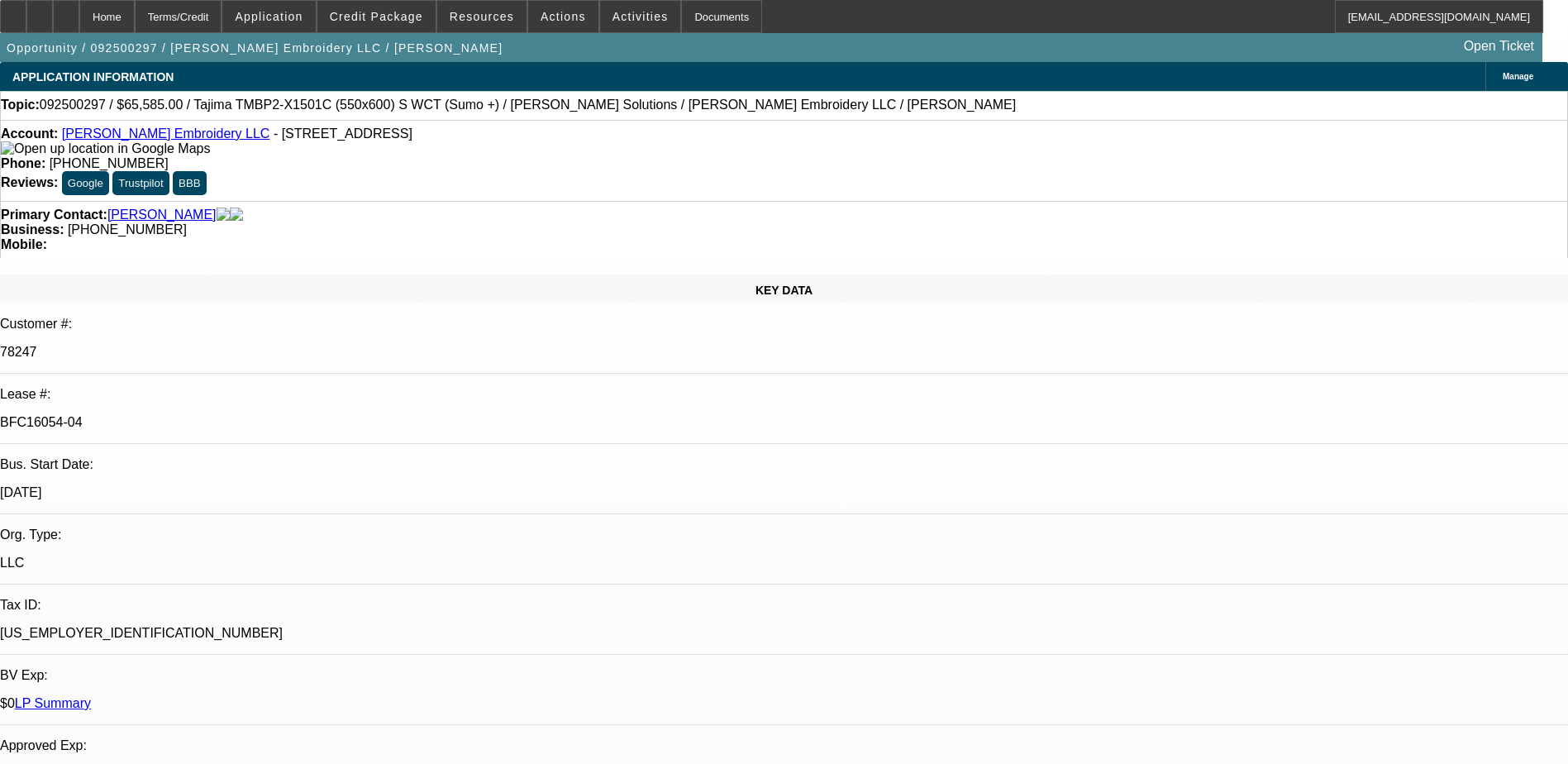
select select "1"
select select "2"
select select "6"
select select "1"
select select "2"
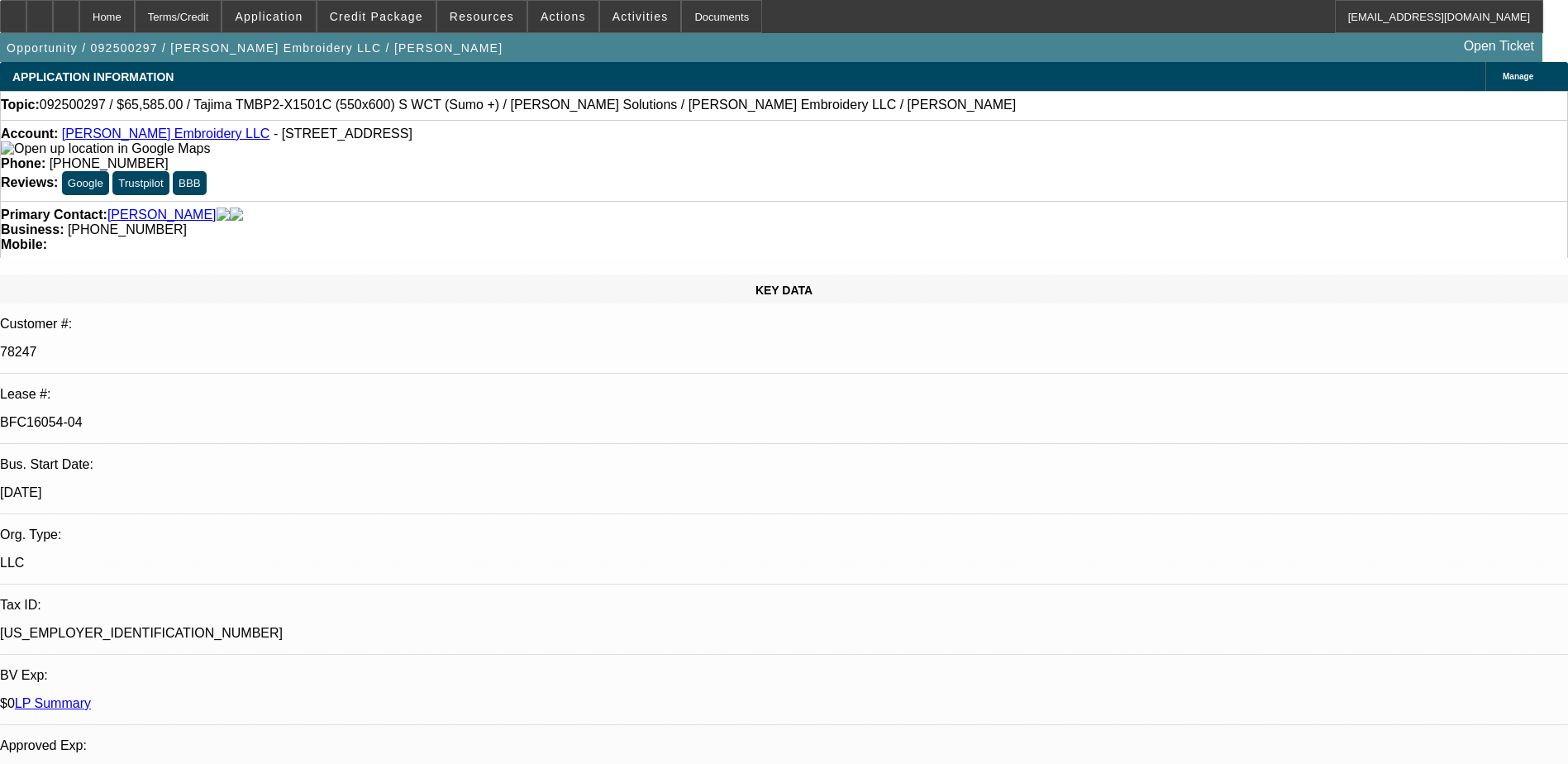
select select "6"
select select "1"
select select "2"
select select "6"
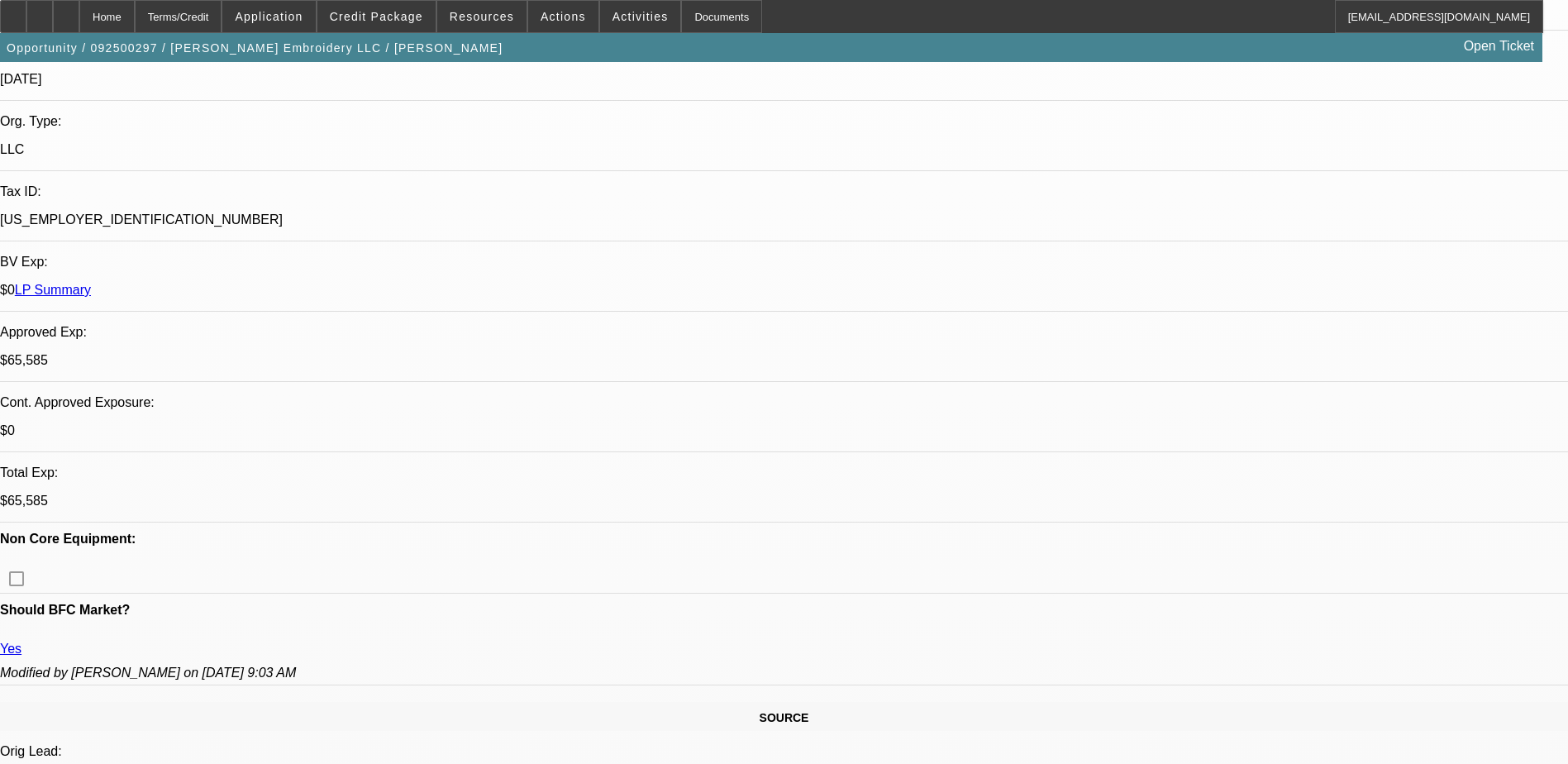
scroll to position [166, 0]
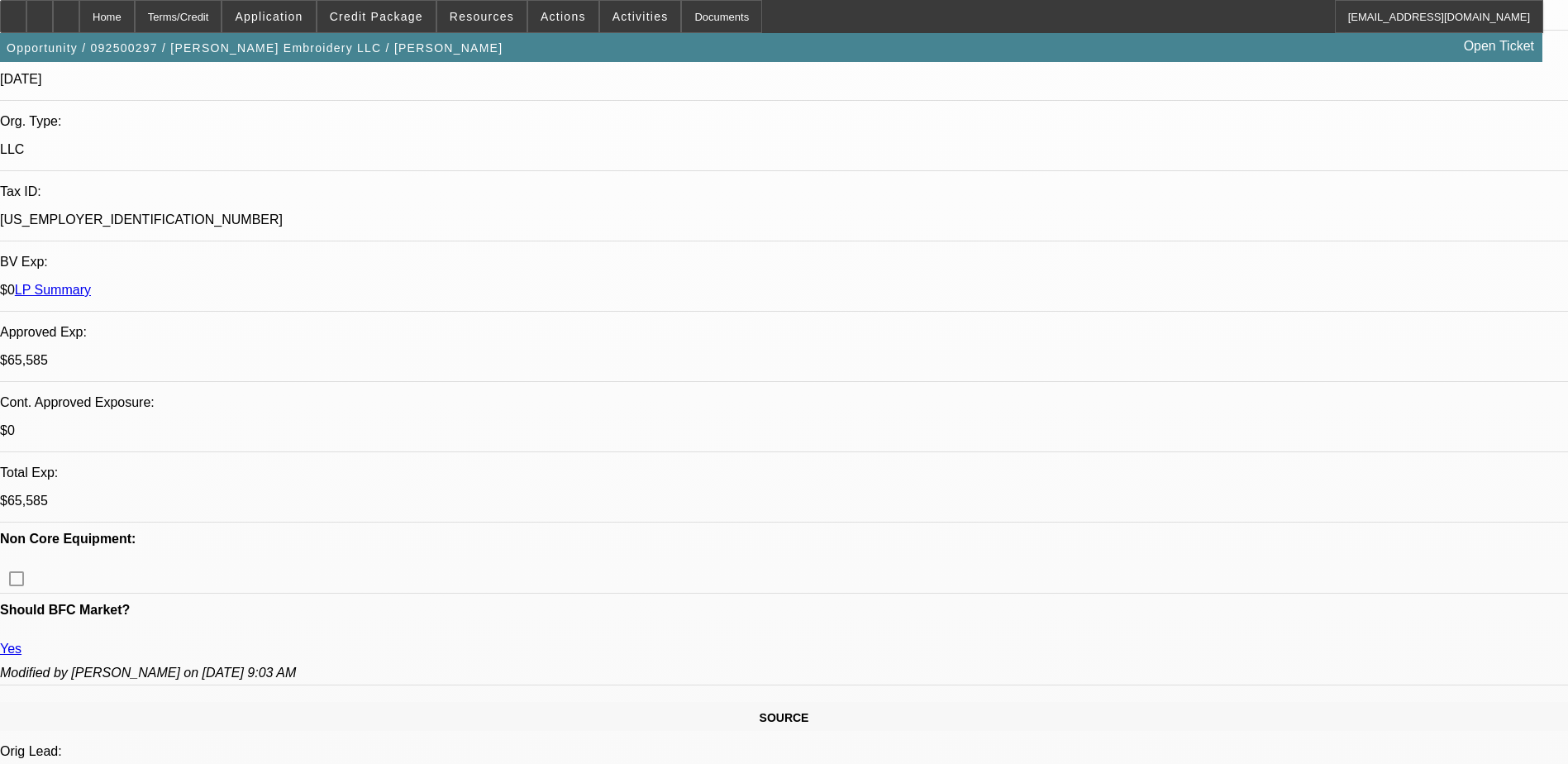
drag, startPoint x: 1249, startPoint y: 309, endPoint x: 974, endPoint y: 325, distance: 275.5
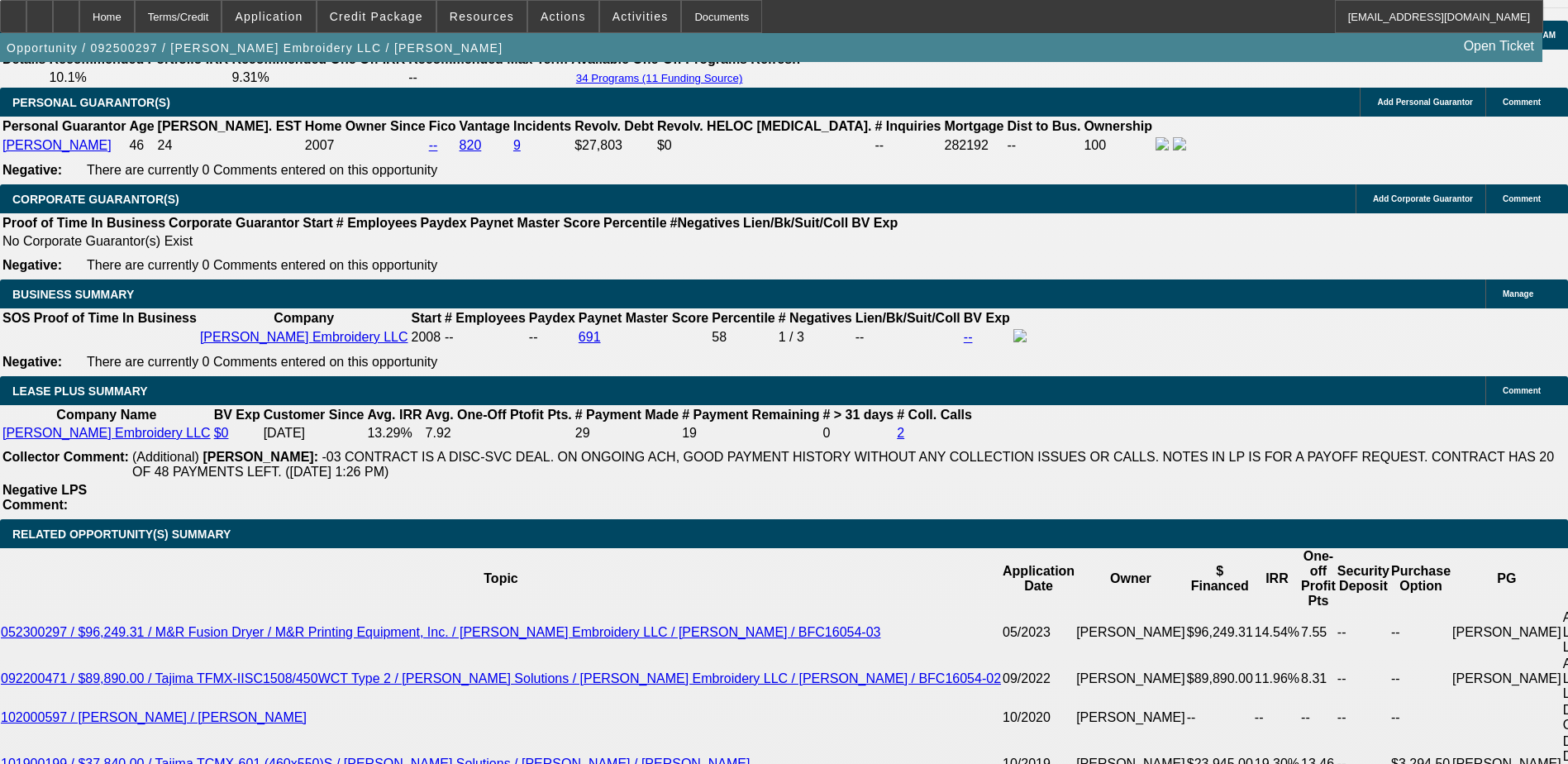
scroll to position [248, 0]
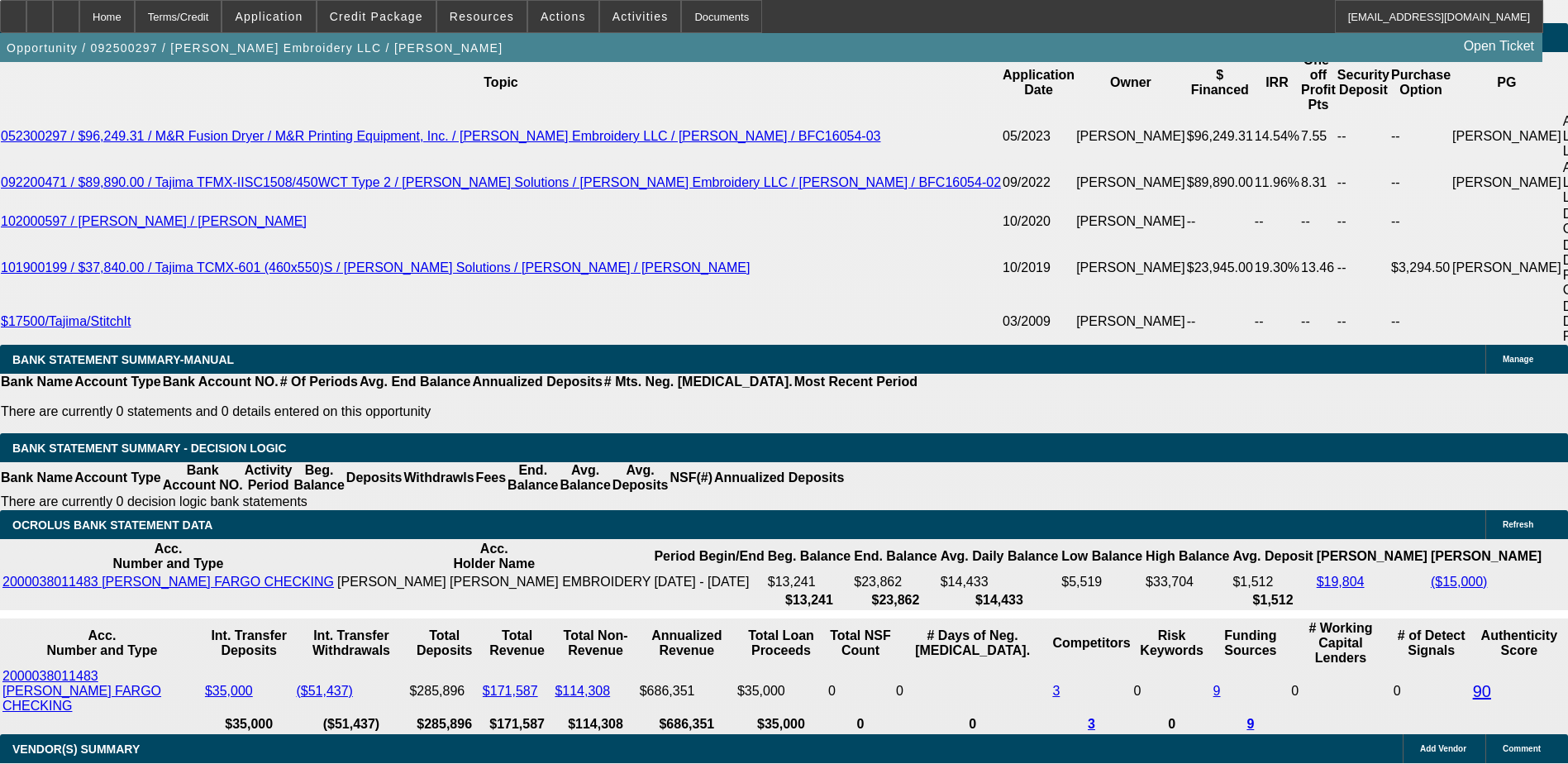
scroll to position [83, 0]
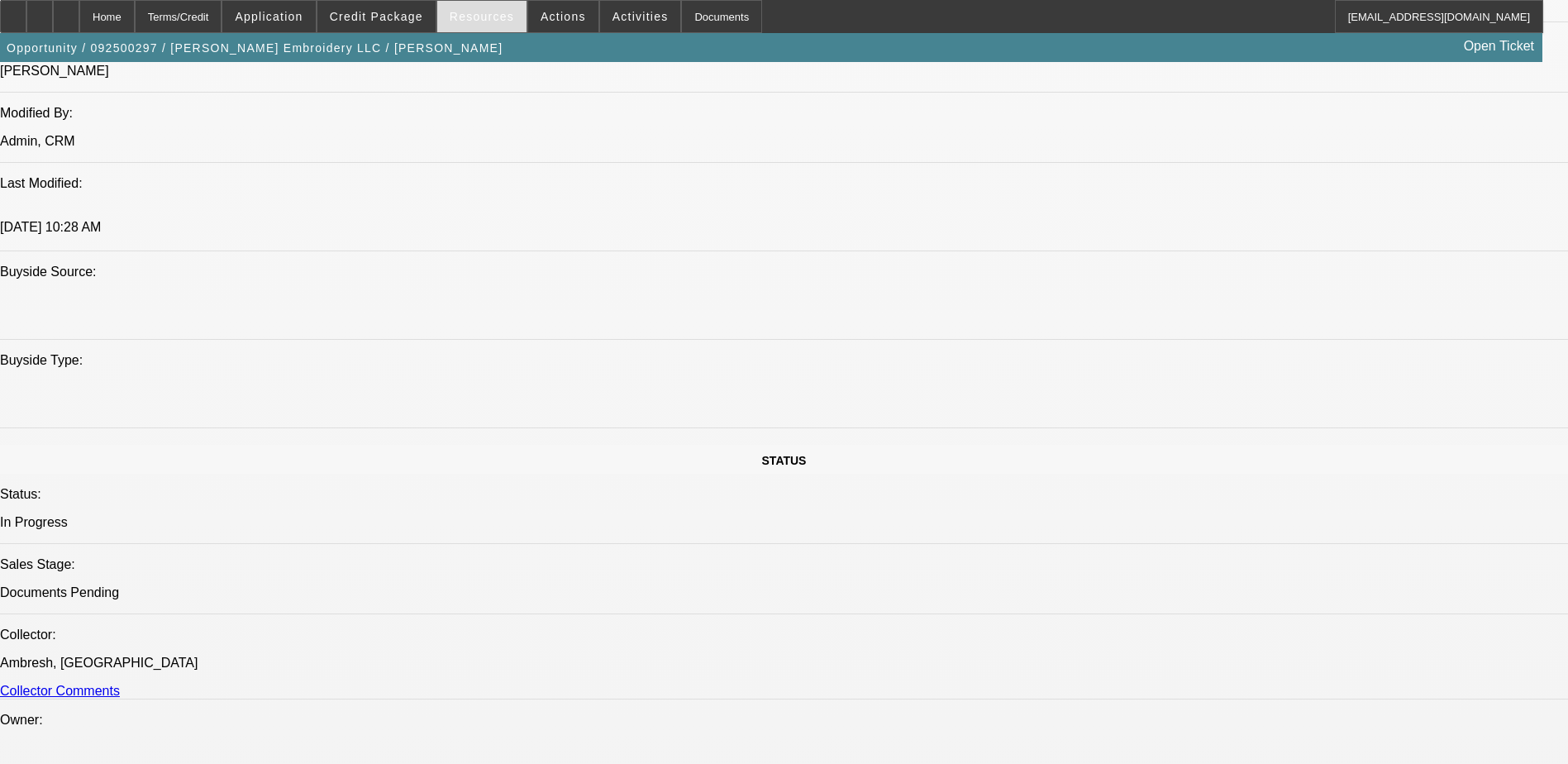
scroll to position [1323, 0]
